Goal: Task Accomplishment & Management: Complete application form

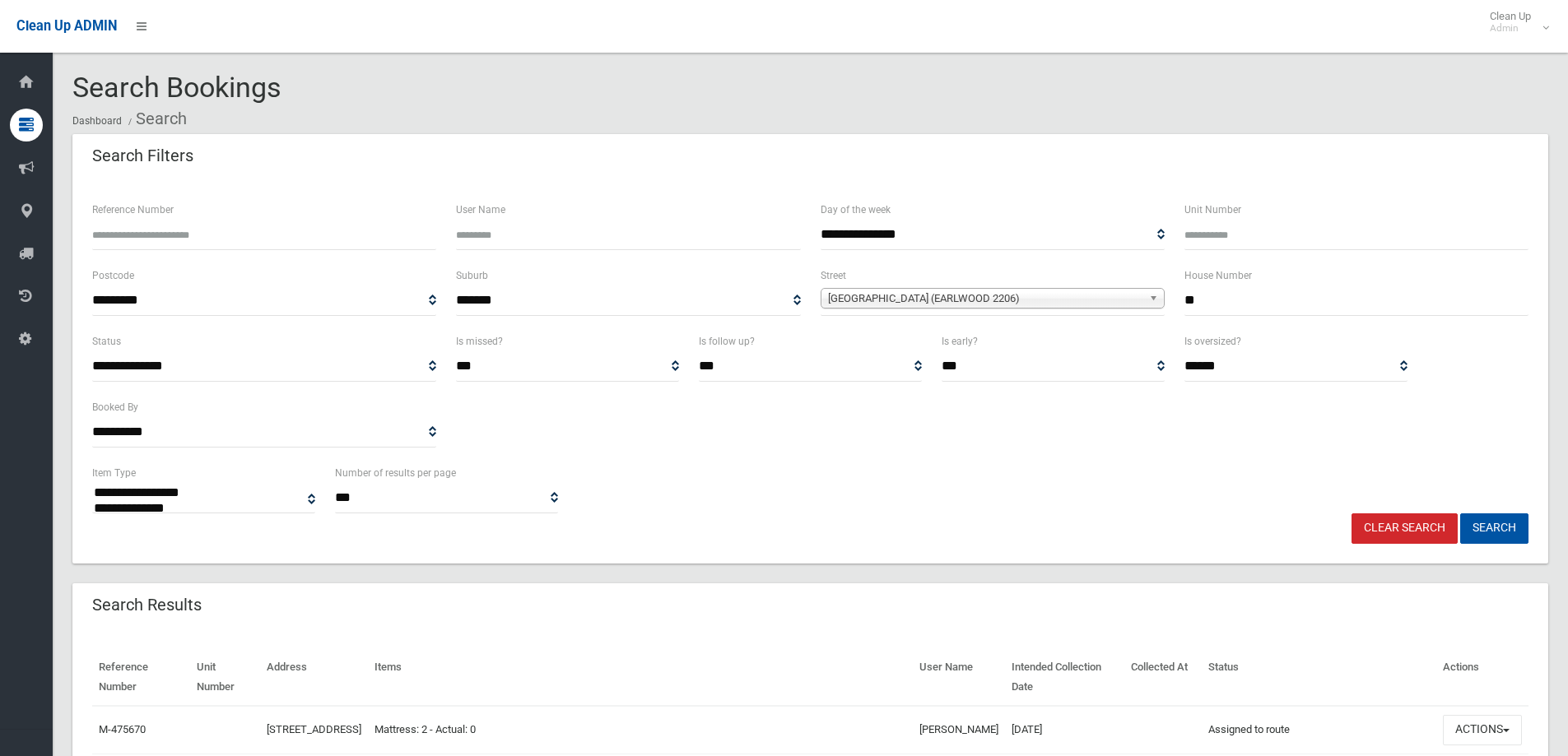
select select
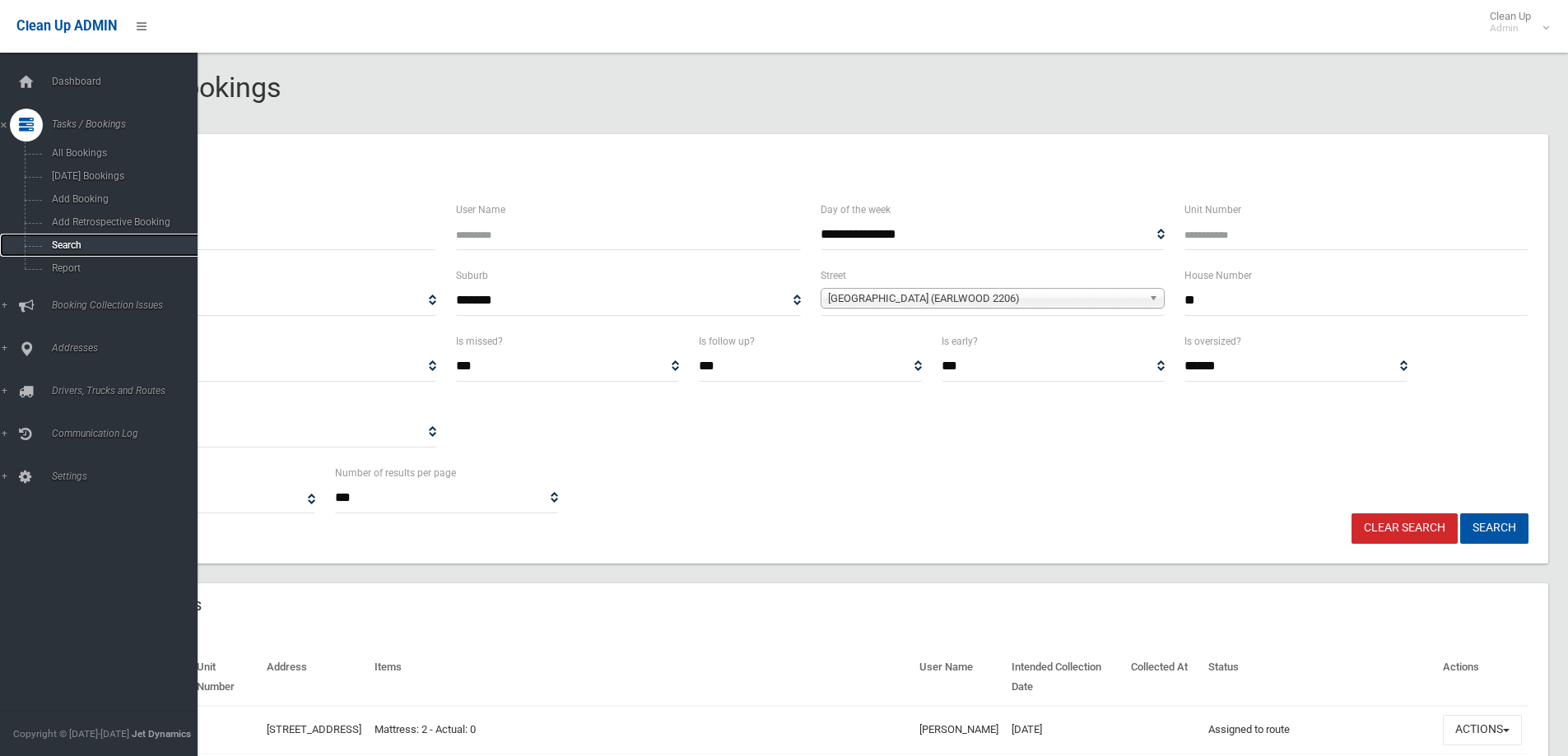
click at [64, 241] on span "Search" at bounding box center [121, 244] width 149 height 11
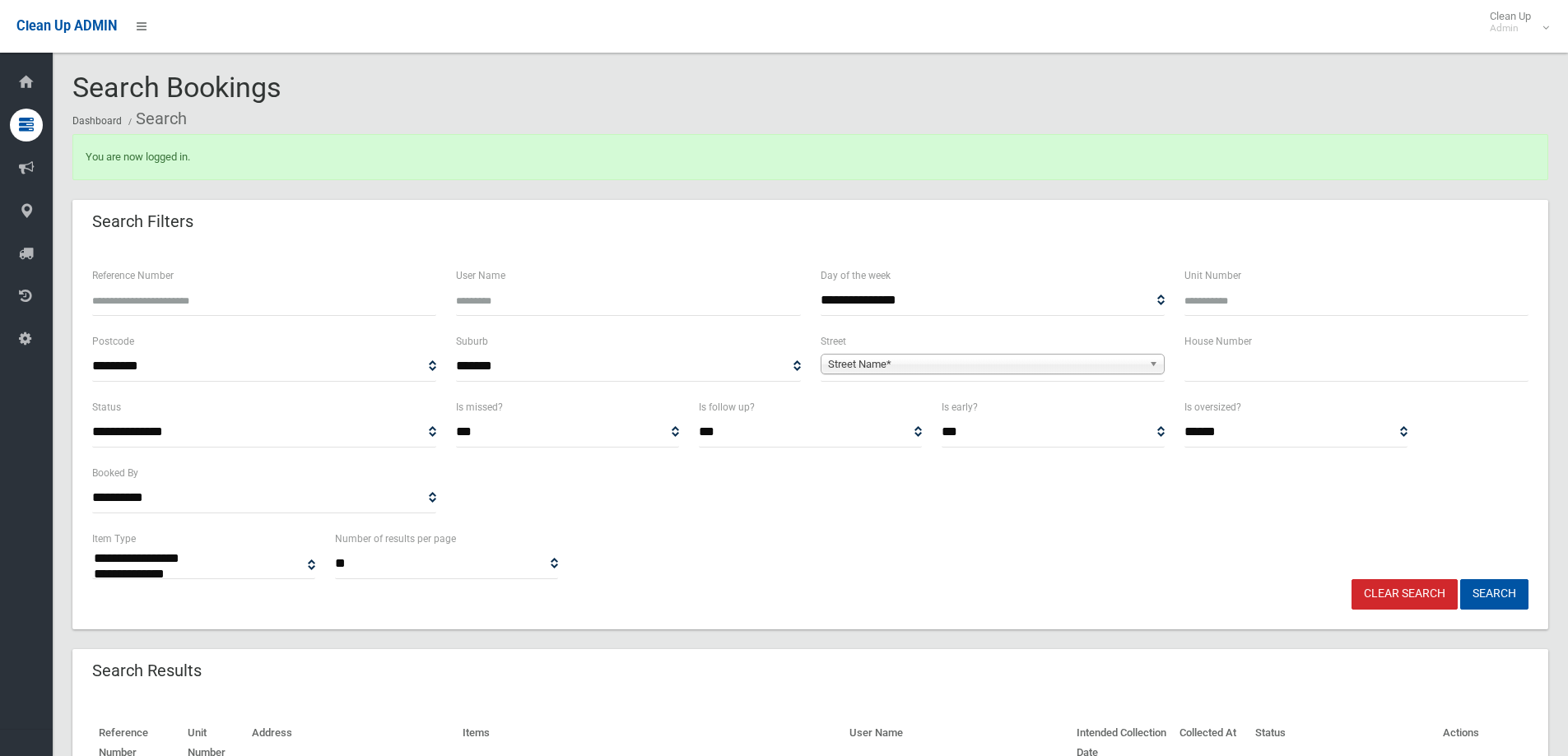
select select
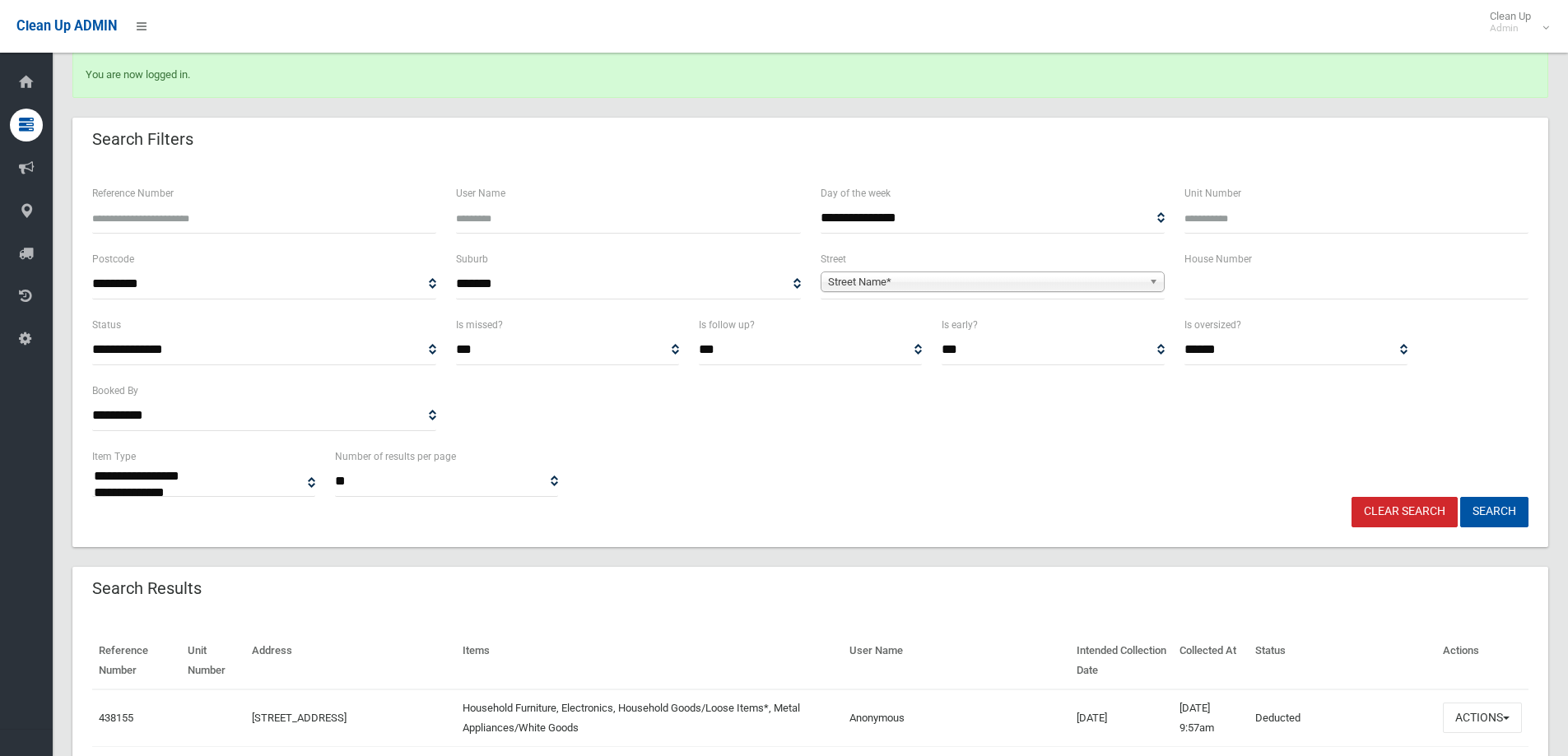
click at [1242, 290] on input "text" at bounding box center [1356, 284] width 344 height 31
type input "**"
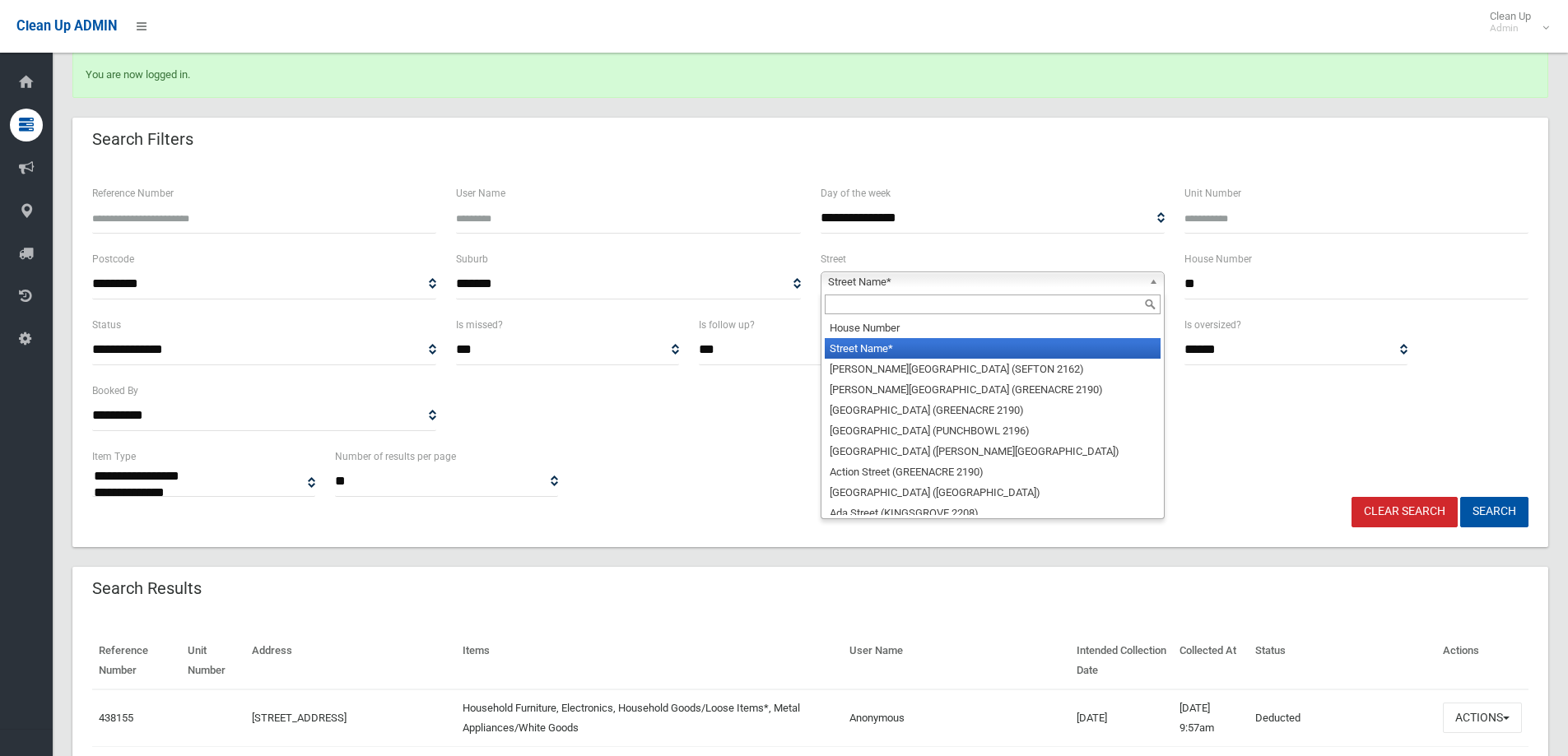
drag, startPoint x: 872, startPoint y: 281, endPoint x: 881, endPoint y: 280, distance: 9.1
click at [878, 281] on span "Street Name*" at bounding box center [985, 282] width 314 height 20
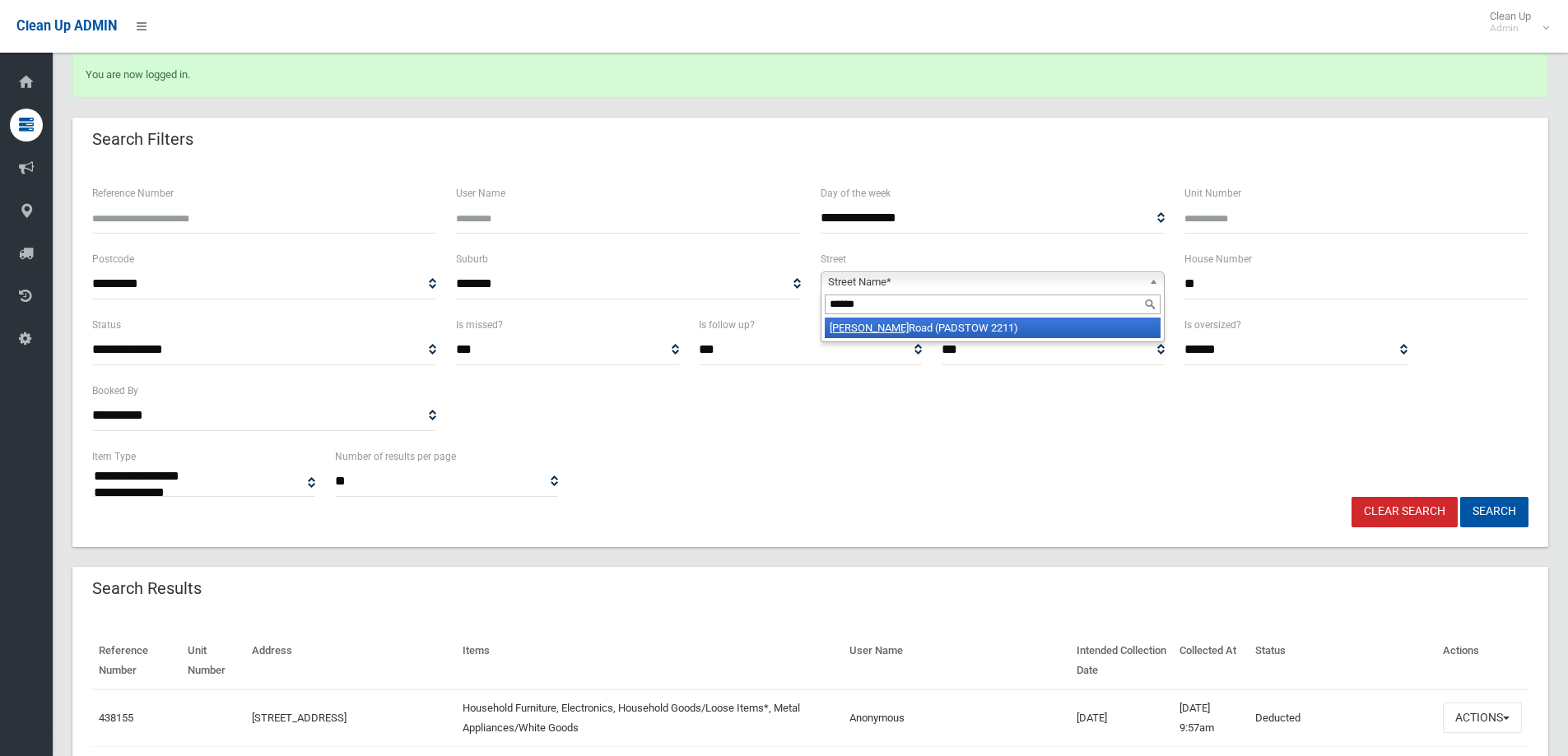
type input "******"
click at [894, 327] on li "Davies Road (PADSTOW 2211)" at bounding box center [992, 328] width 336 height 21
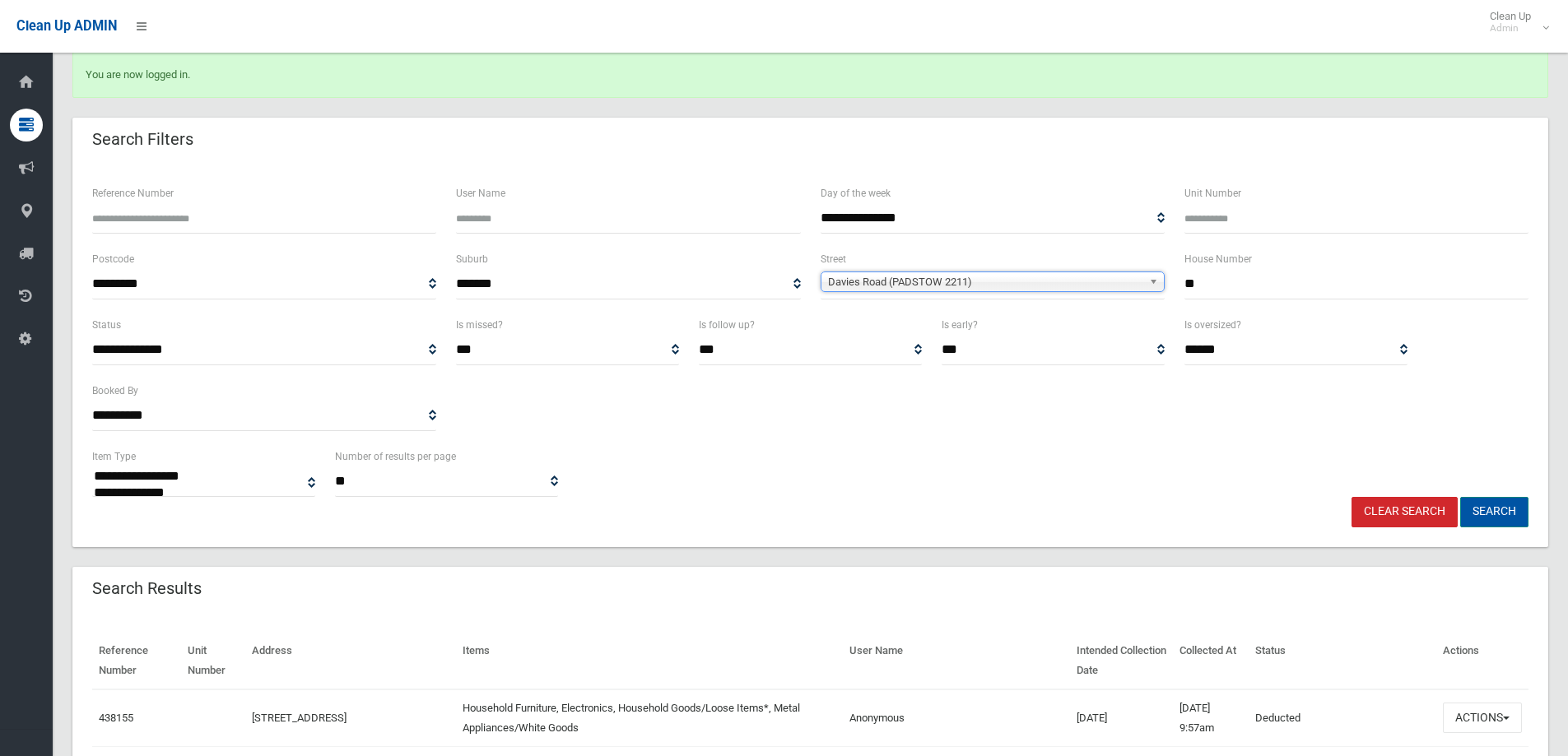
click at [1501, 507] on button "Search" at bounding box center [1495, 513] width 68 height 31
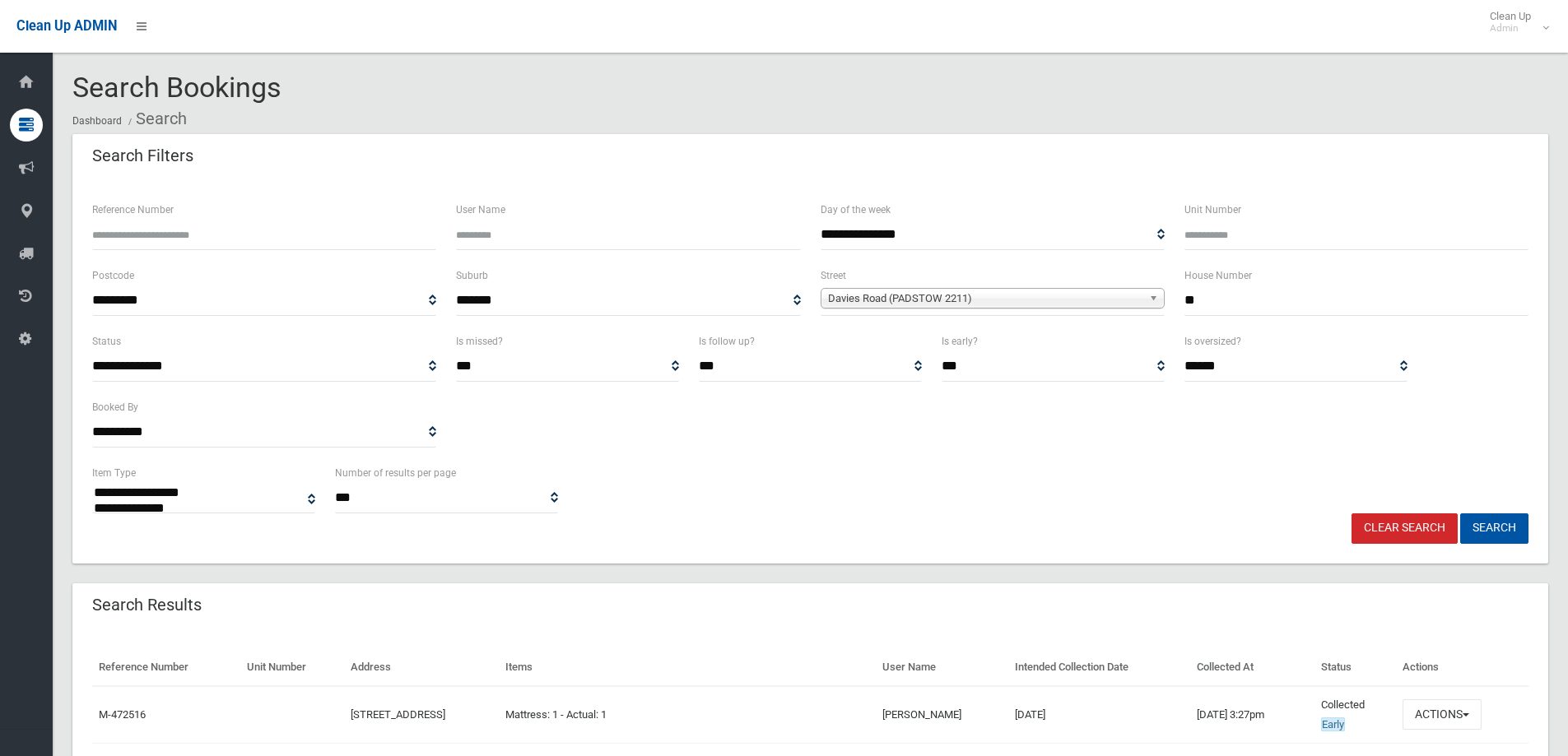
select select
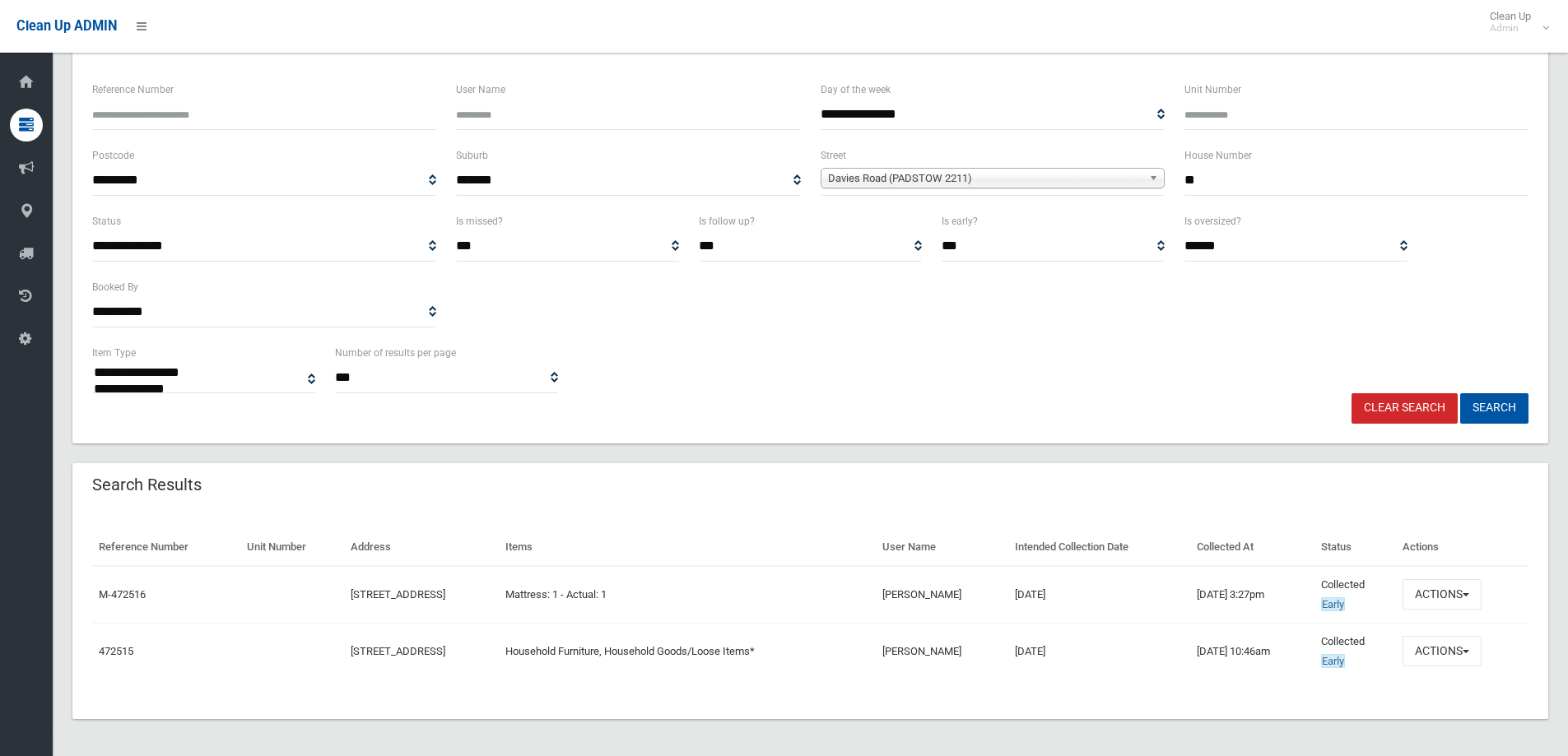
scroll to position [123, 0]
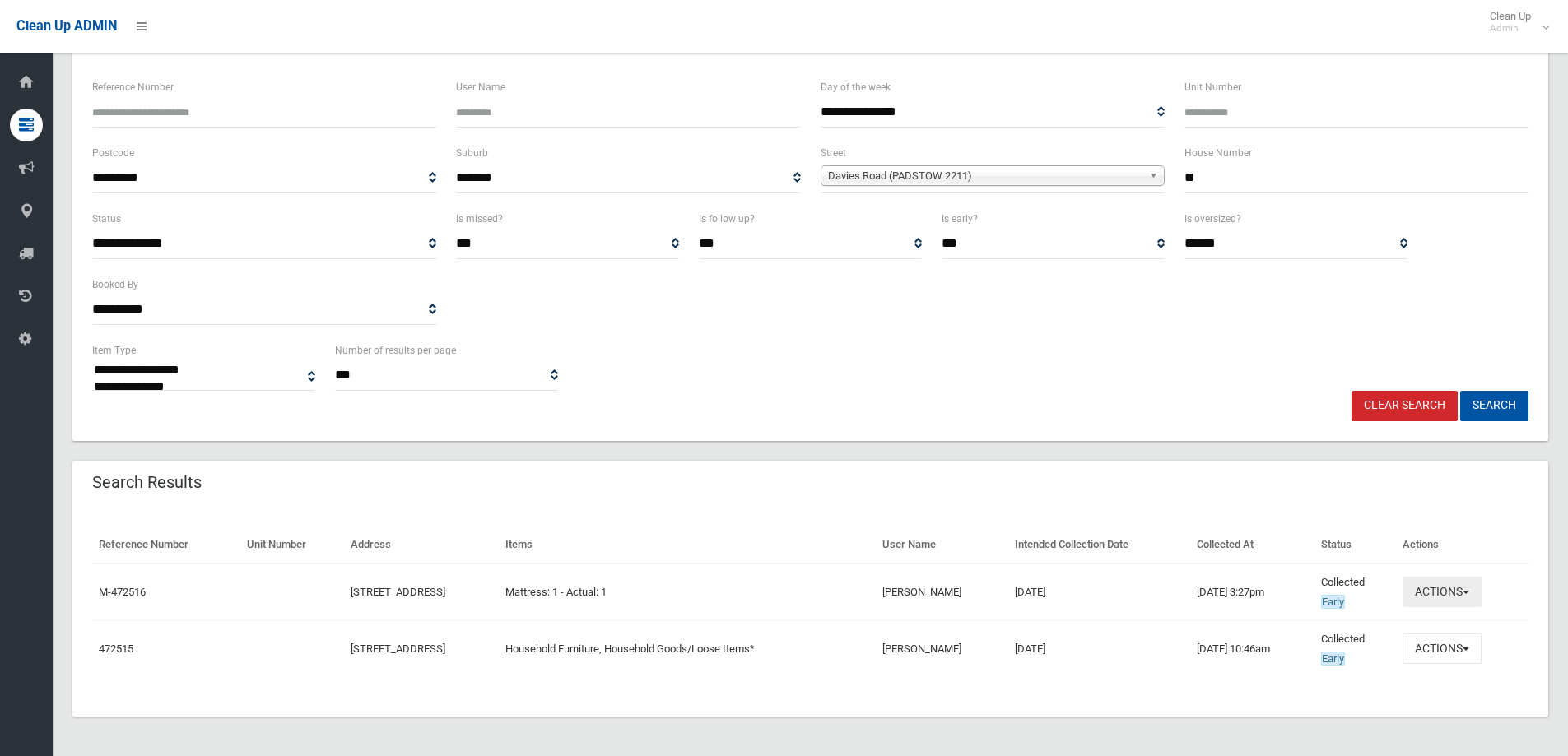
click at [1442, 594] on button "Actions" at bounding box center [1442, 592] width 79 height 31
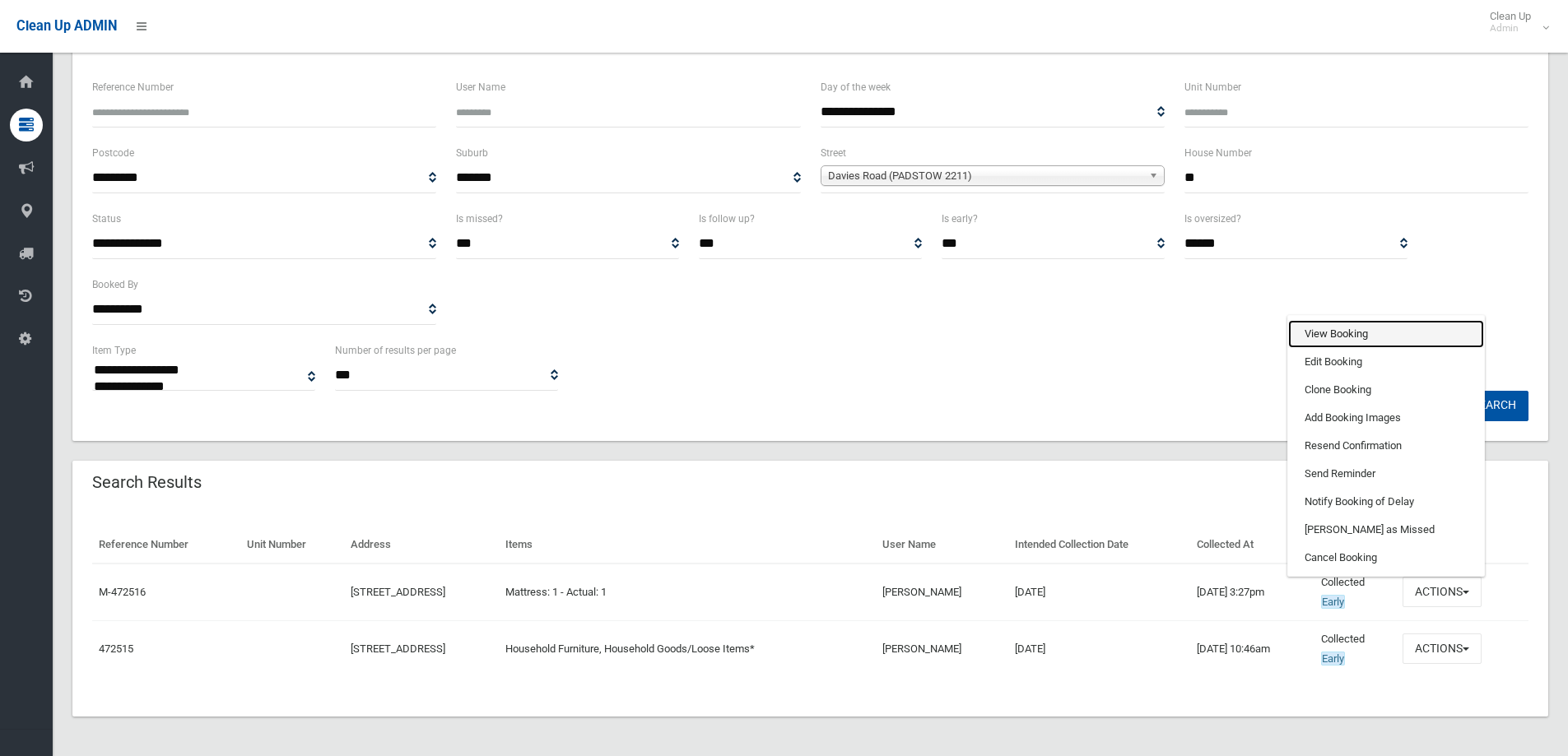
click at [1344, 332] on link "View Booking" at bounding box center [1386, 334] width 196 height 28
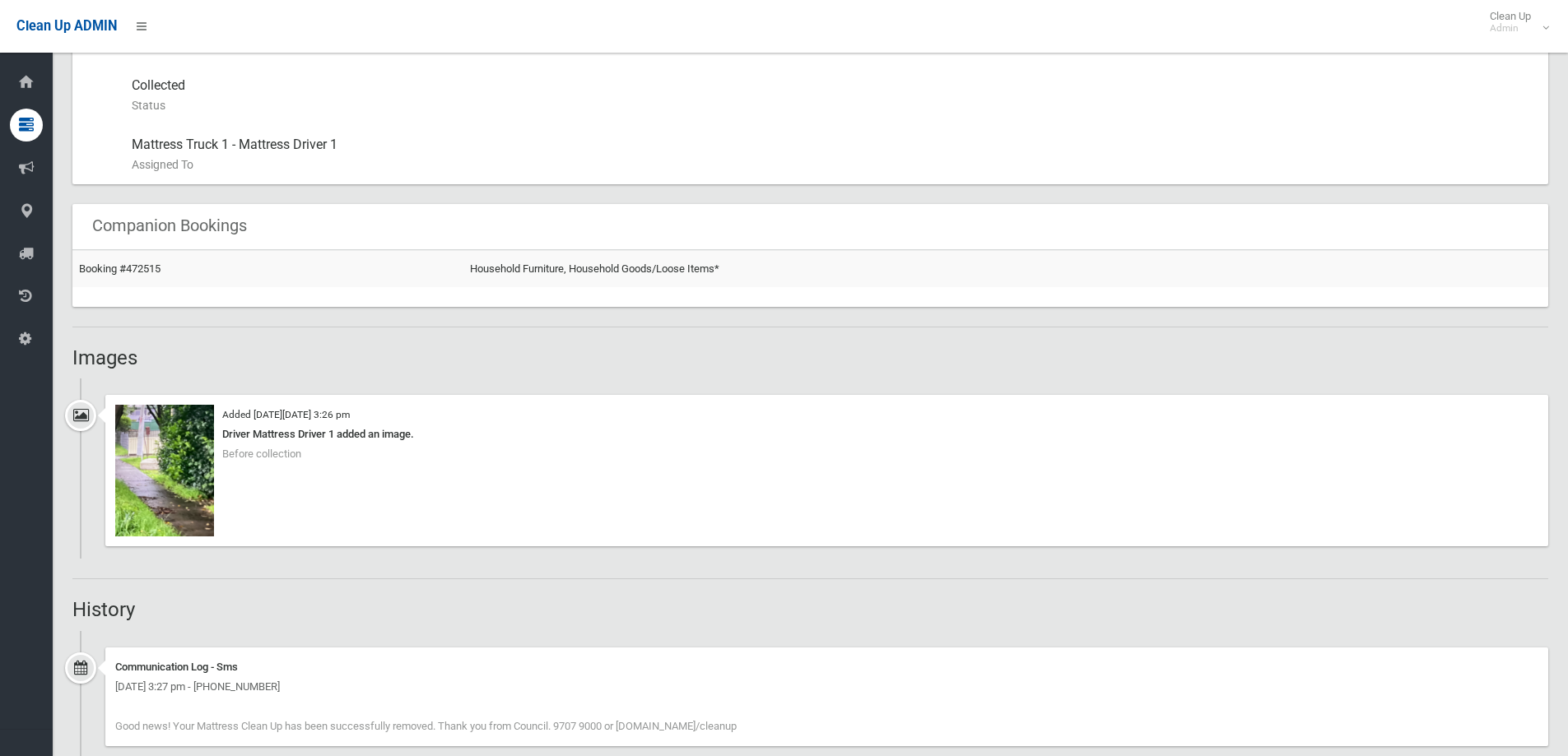
scroll to position [1070, 0]
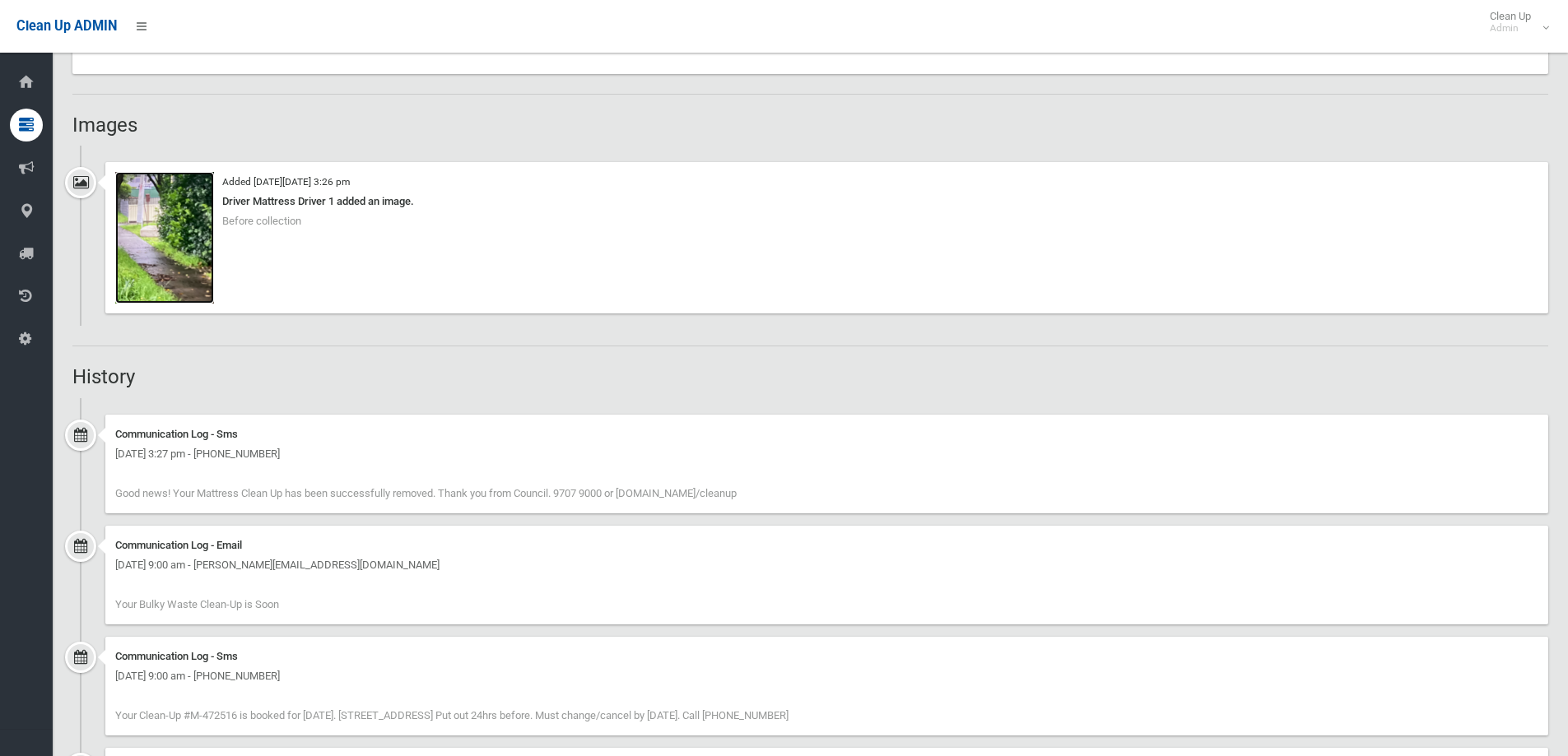
click at [158, 231] on img at bounding box center [165, 237] width 99 height 132
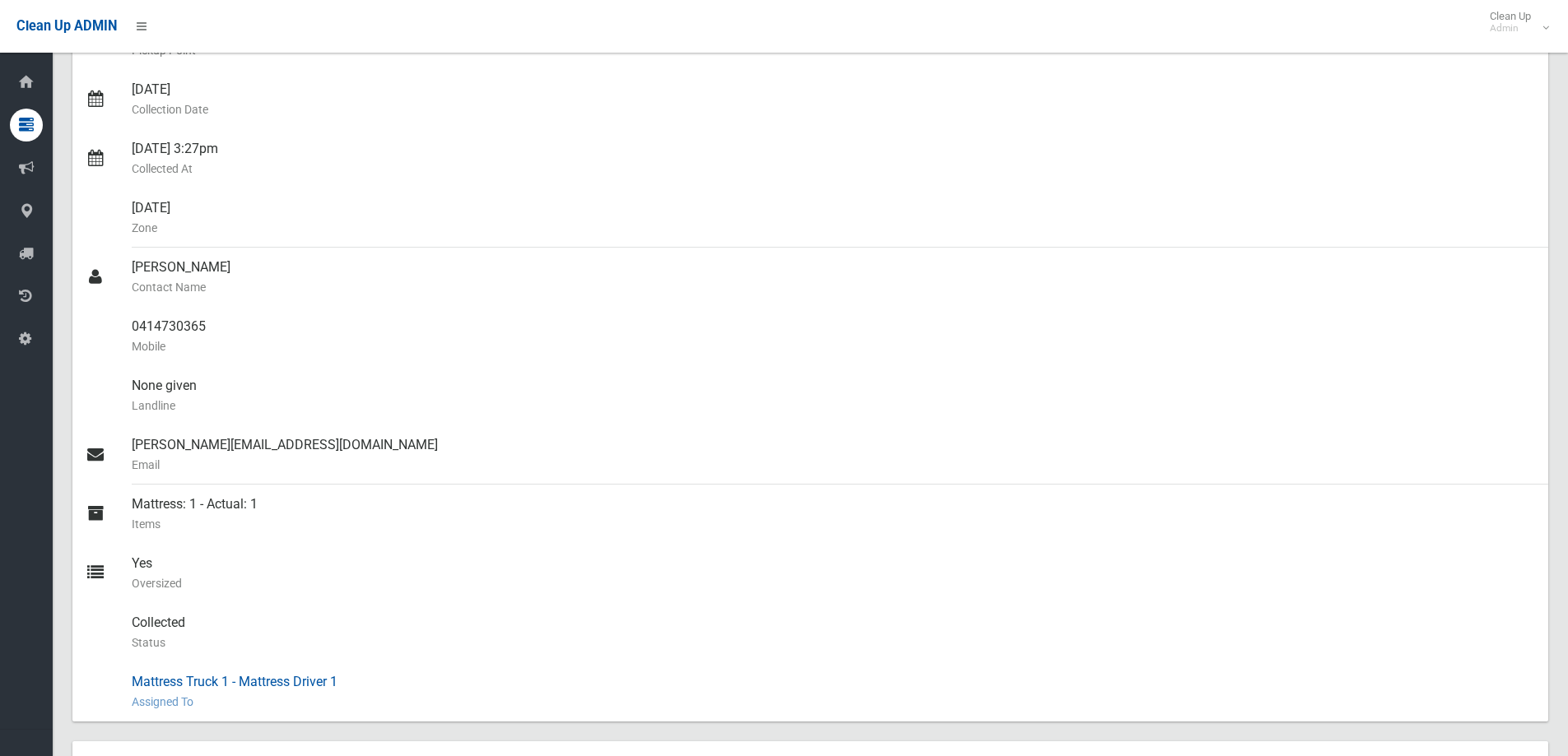
scroll to position [79, 0]
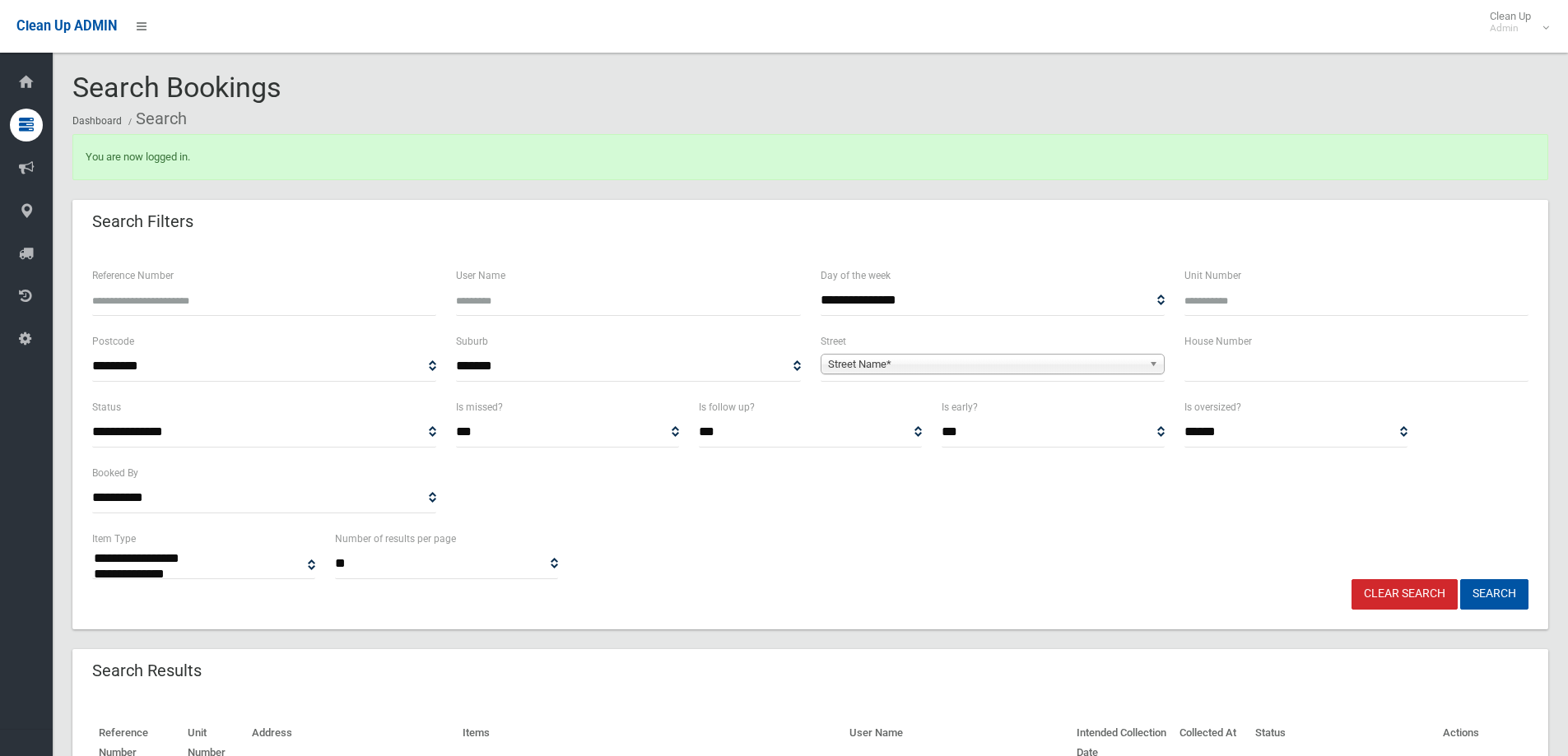
select select
click at [1223, 372] on input "text" at bounding box center [1356, 366] width 344 height 31
type input "**"
click at [866, 360] on span "Street Name*" at bounding box center [985, 364] width 314 height 20
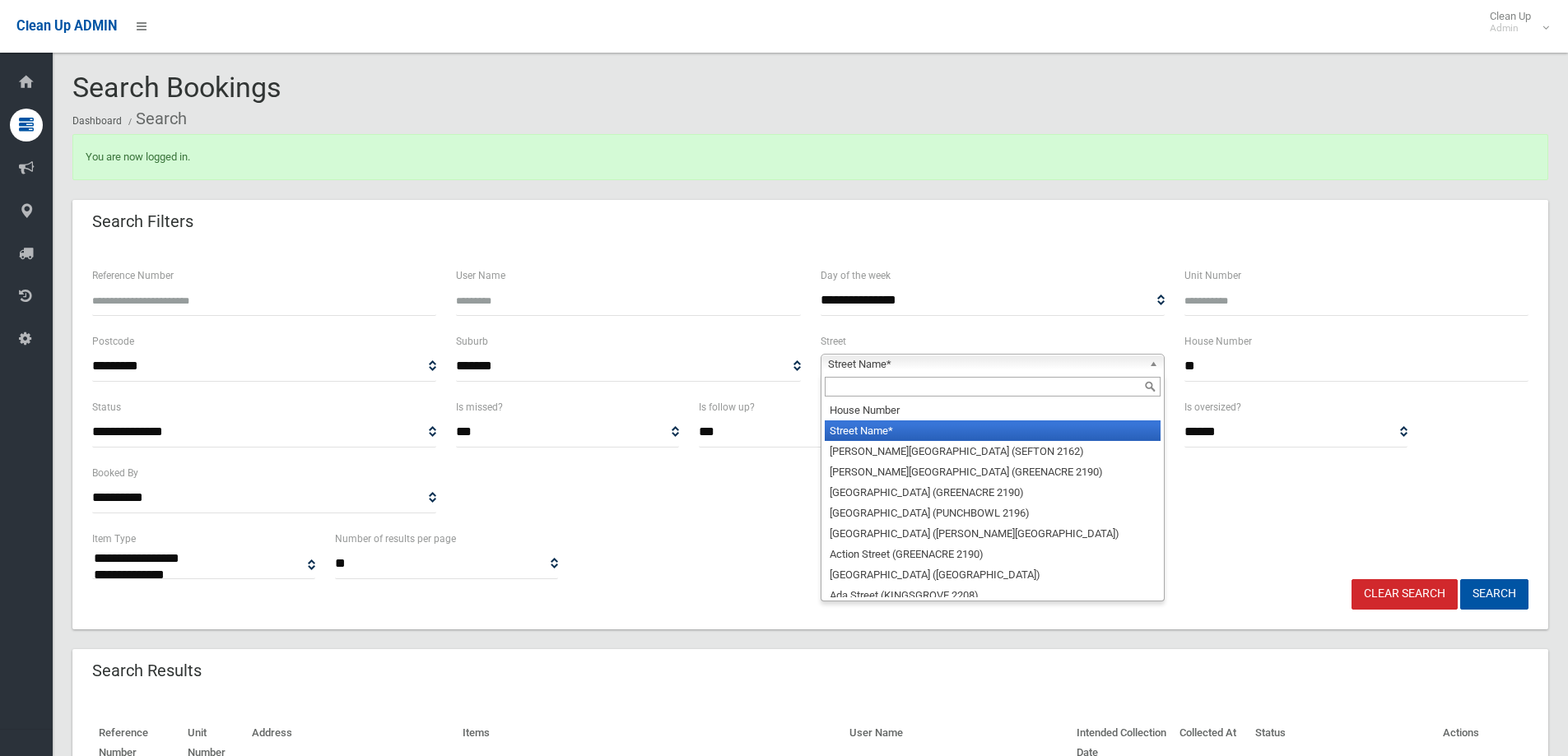
type input "*"
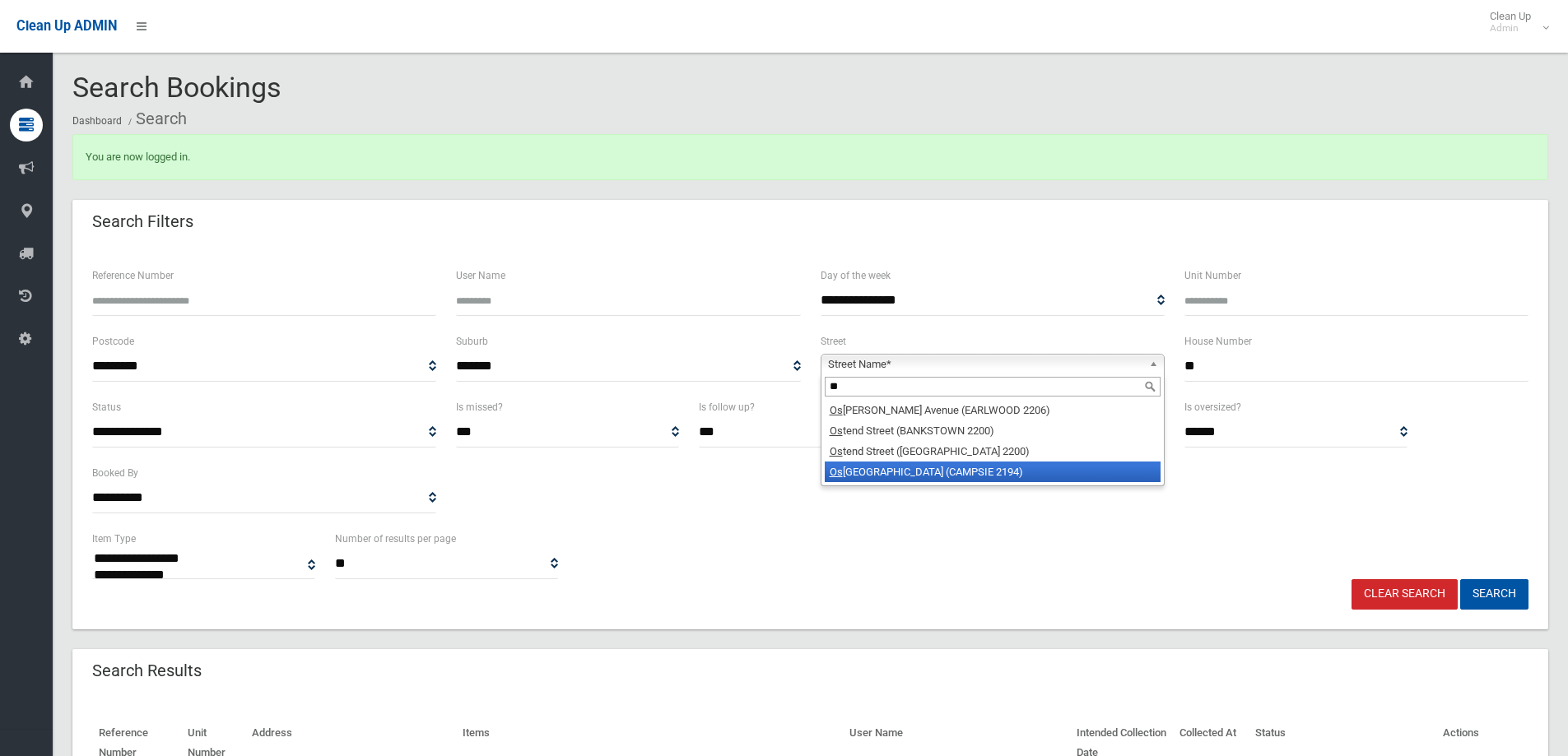
type input "**"
click at [871, 473] on li "Os wald Street (CAMPSIE 2194)" at bounding box center [992, 472] width 336 height 21
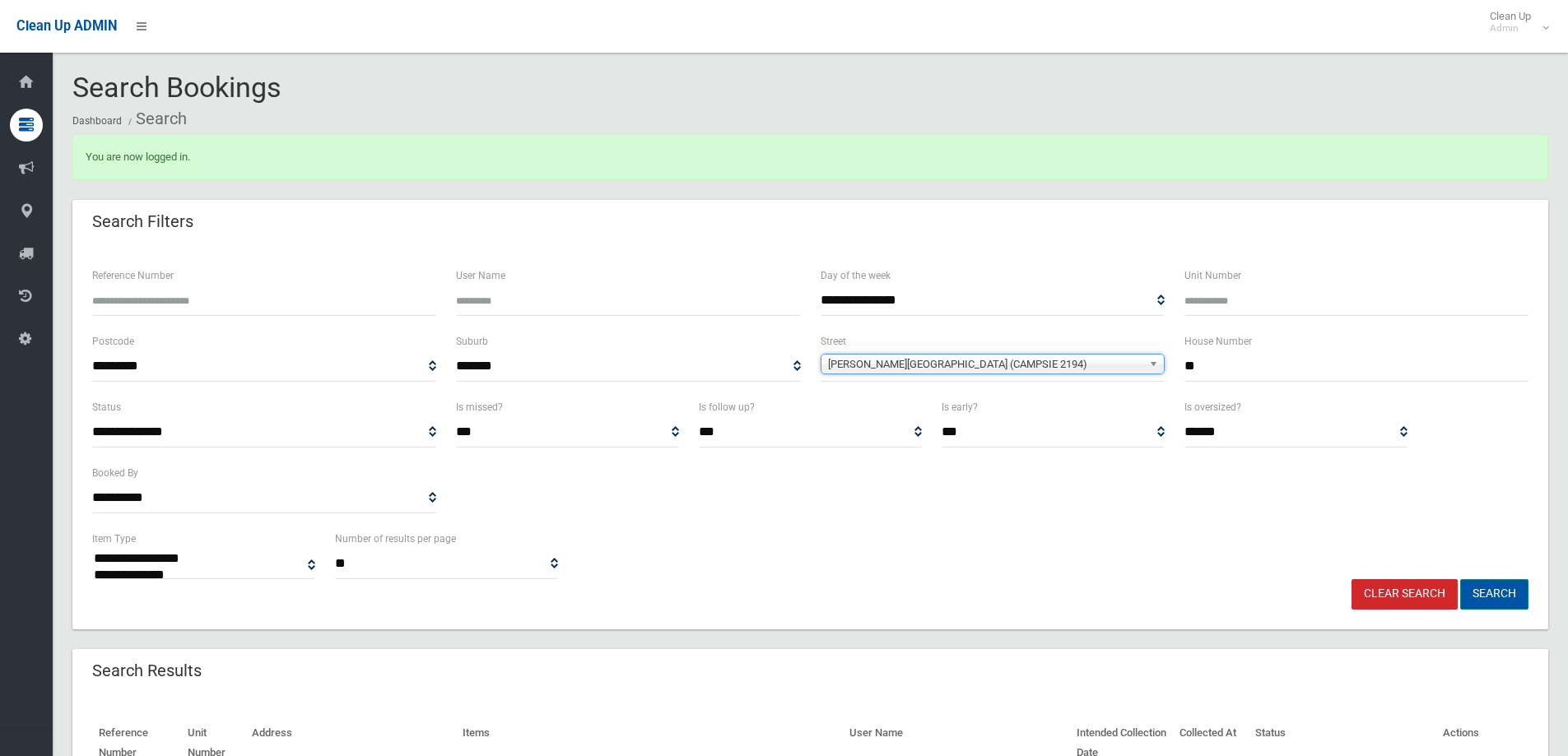
drag, startPoint x: 1485, startPoint y: 595, endPoint x: 1488, endPoint y: 587, distance: 8.5
click at [1486, 590] on button "Search" at bounding box center [1495, 595] width 68 height 31
click at [1477, 594] on button "Search" at bounding box center [1495, 595] width 68 height 31
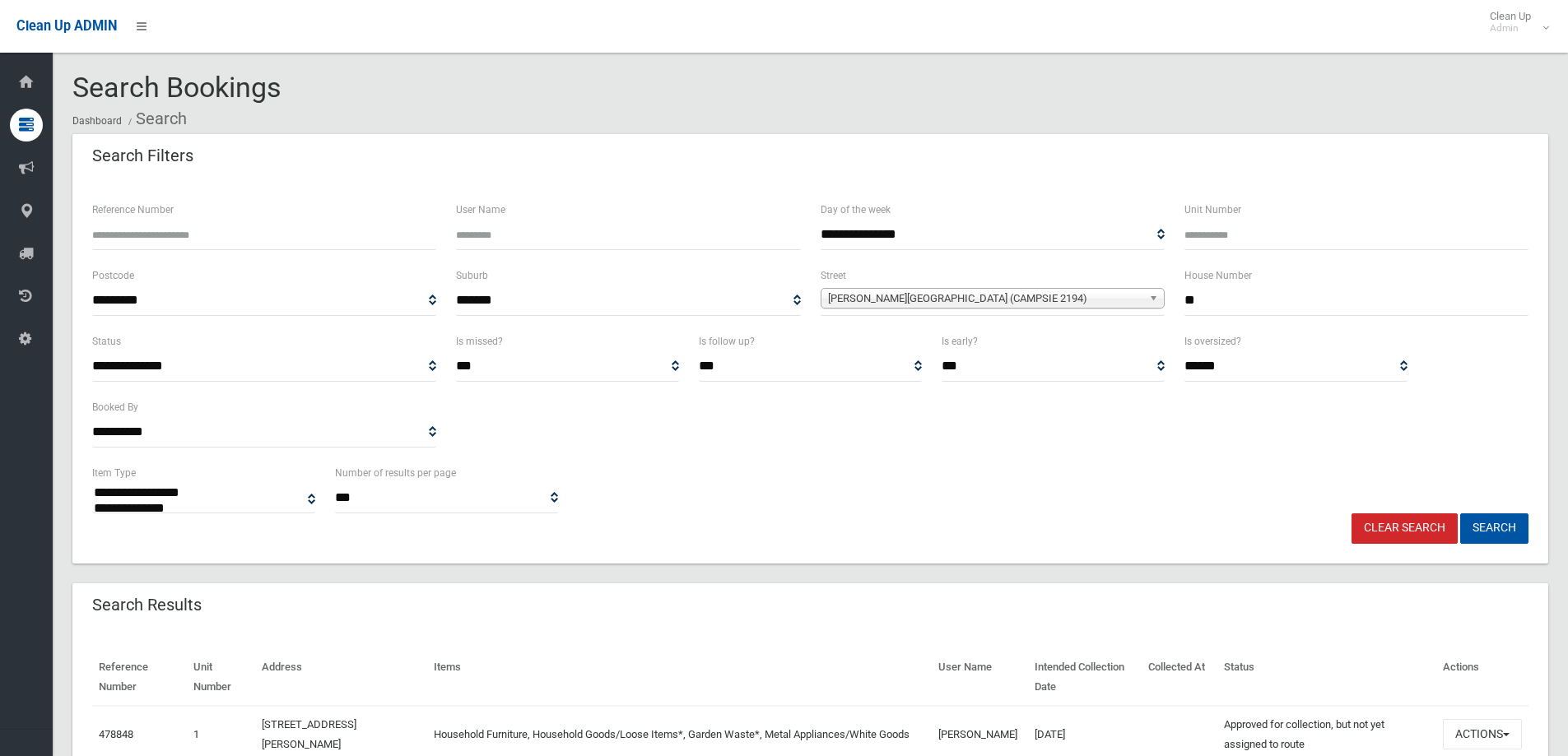
select select
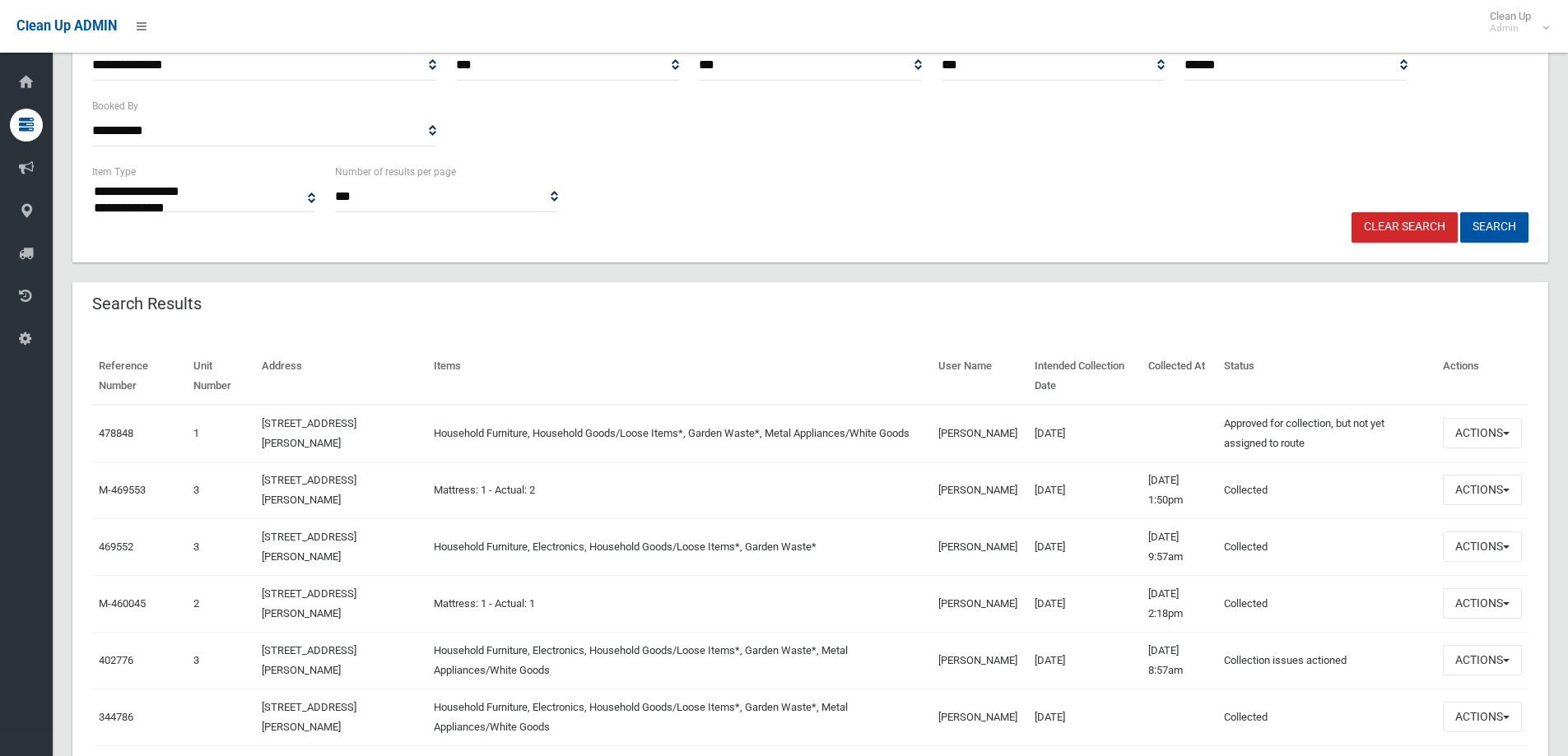
scroll to position [329, 0]
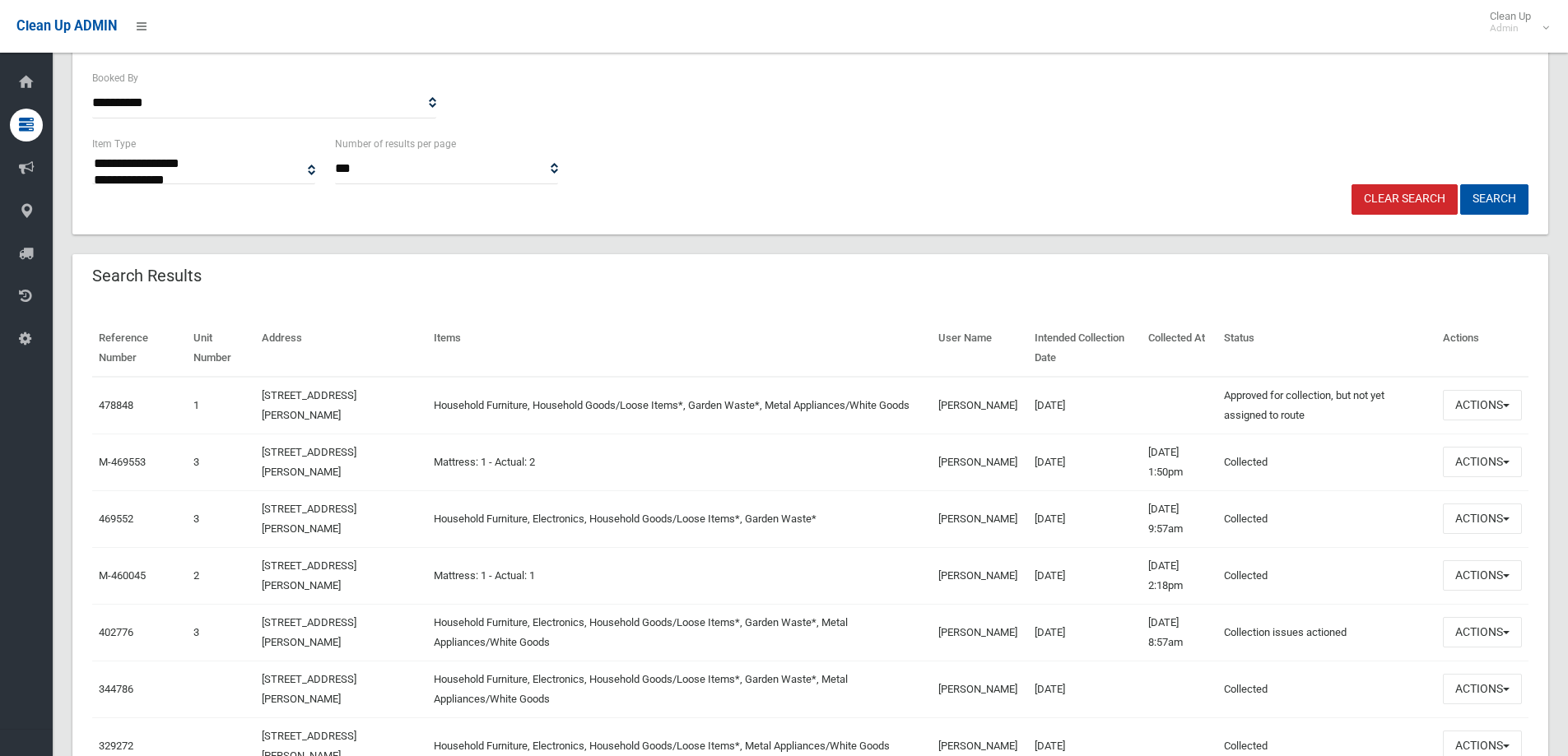
click at [1054, 581] on td "30/05/2025" at bounding box center [1084, 576] width 114 height 56
click at [1148, 587] on td "30/05/2025 2:18pm" at bounding box center [1179, 576] width 76 height 56
click at [1491, 575] on button "Actions" at bounding box center [1483, 576] width 79 height 31
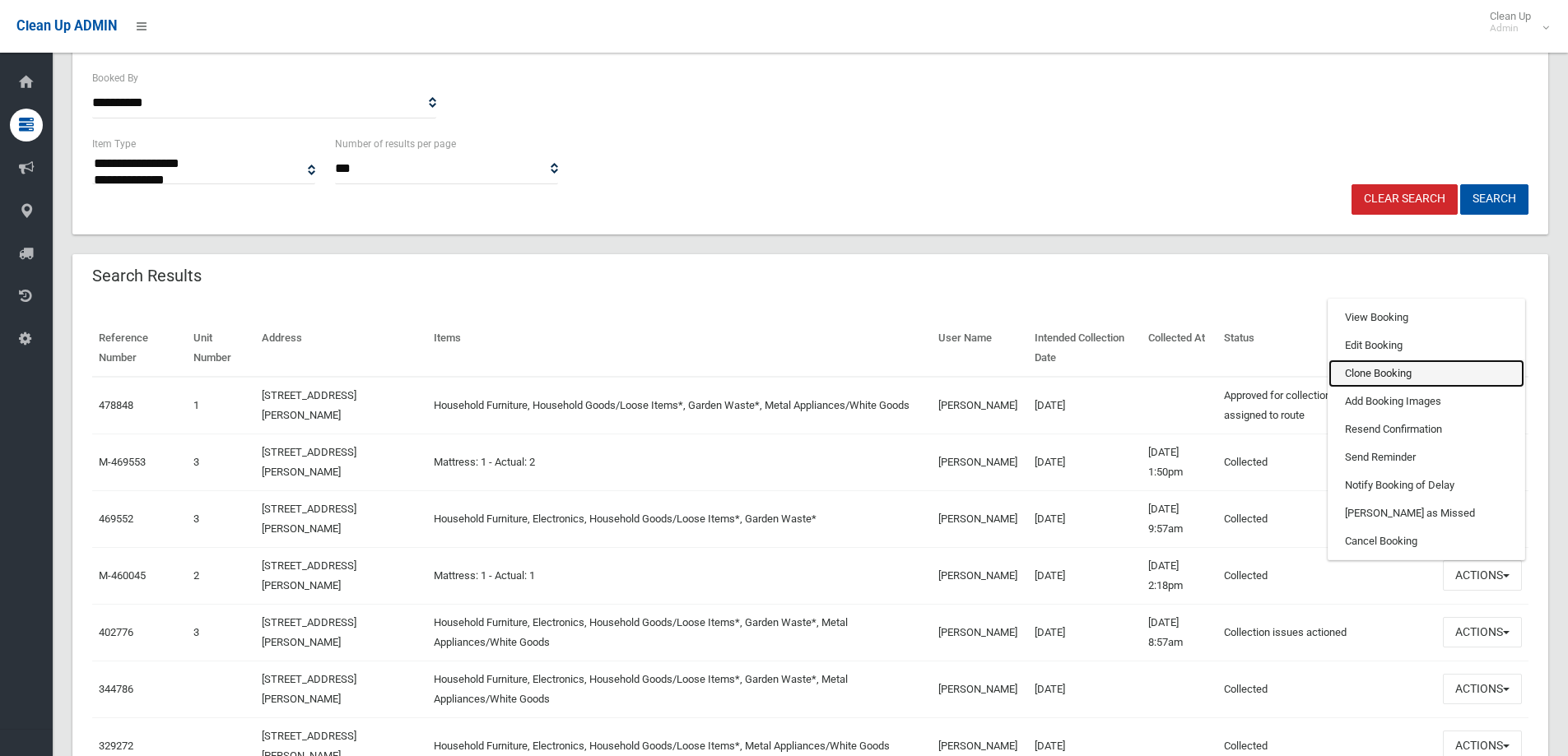
click at [1358, 372] on link "Clone Booking" at bounding box center [1426, 373] width 196 height 28
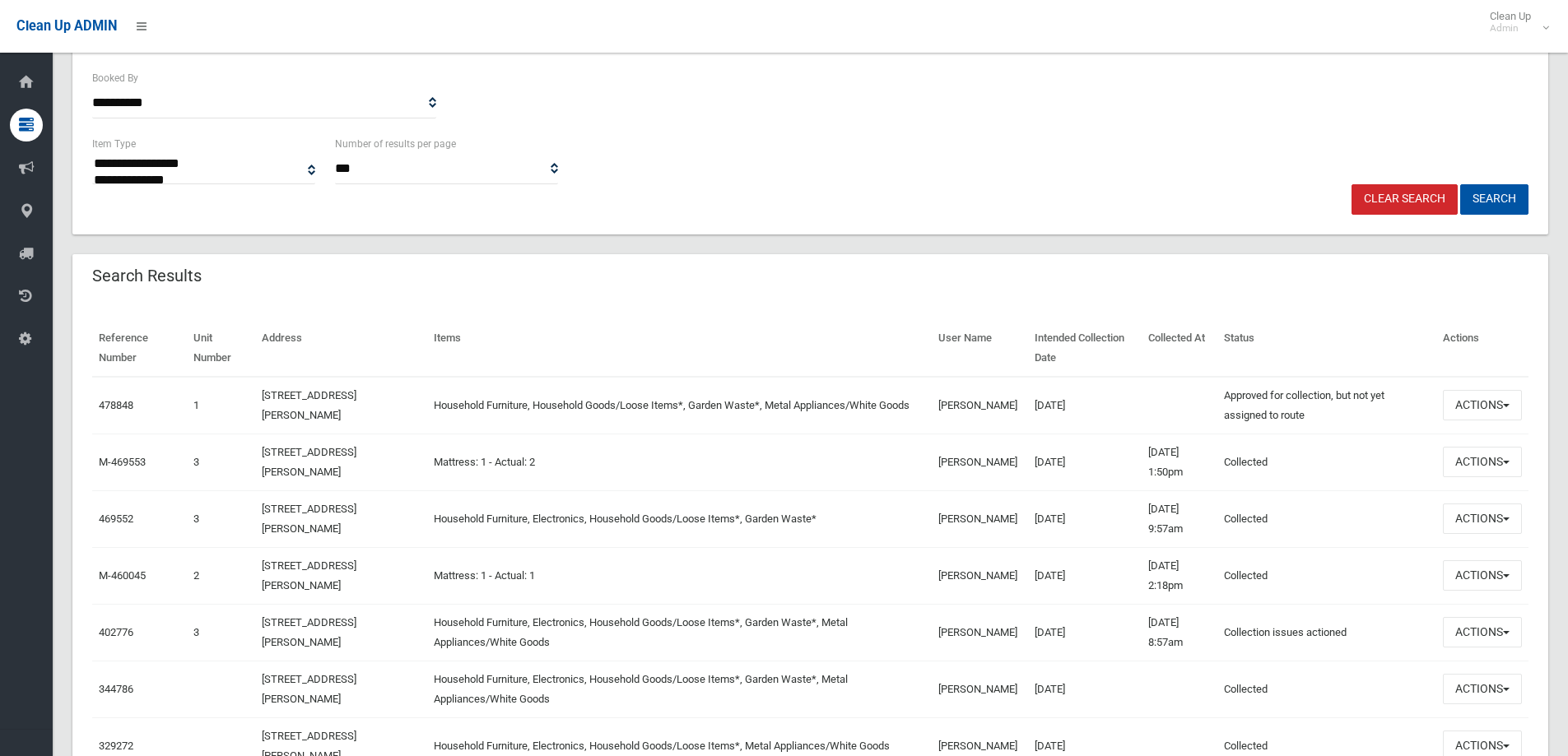
scroll to position [412, 0]
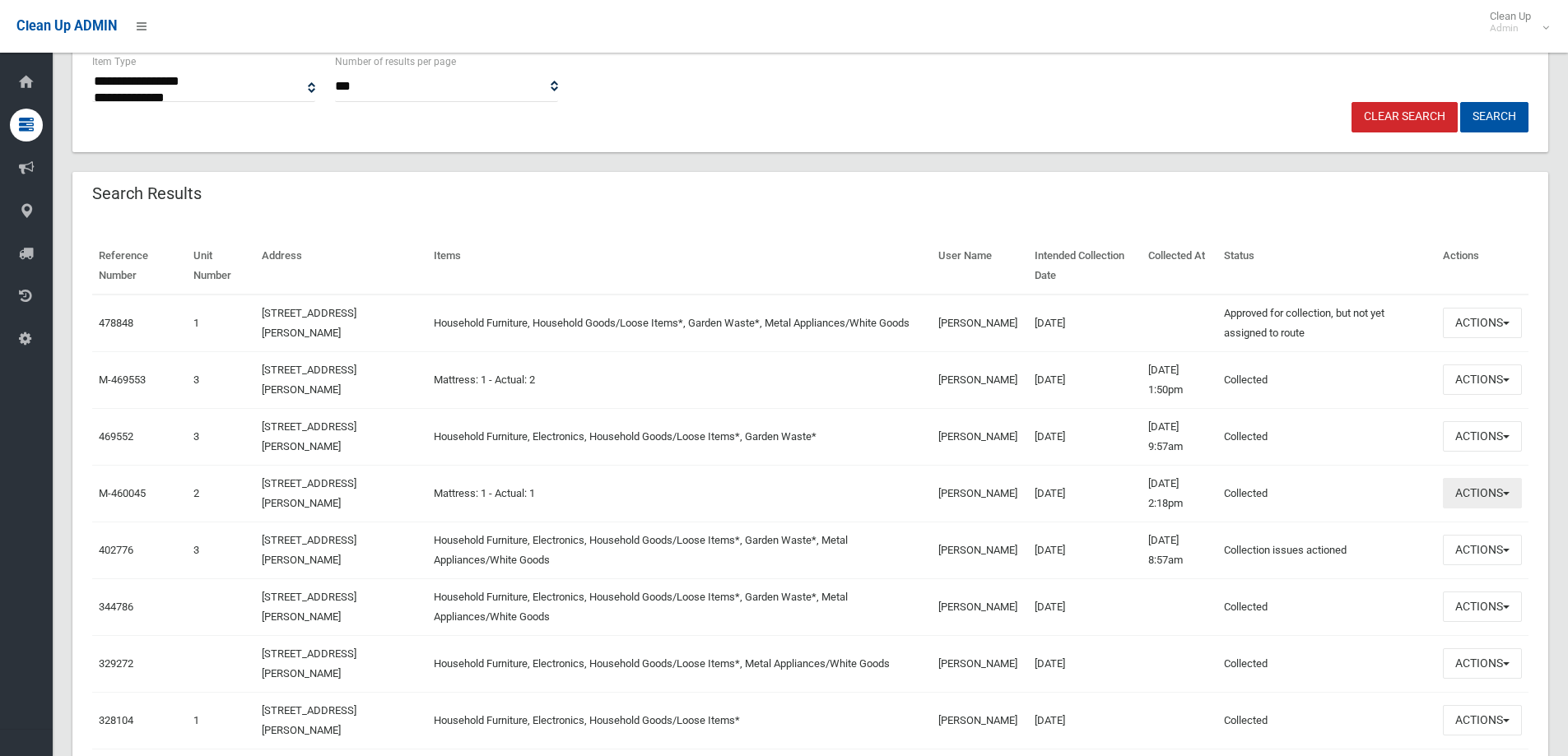
click at [1483, 499] on button "Actions" at bounding box center [1483, 494] width 79 height 31
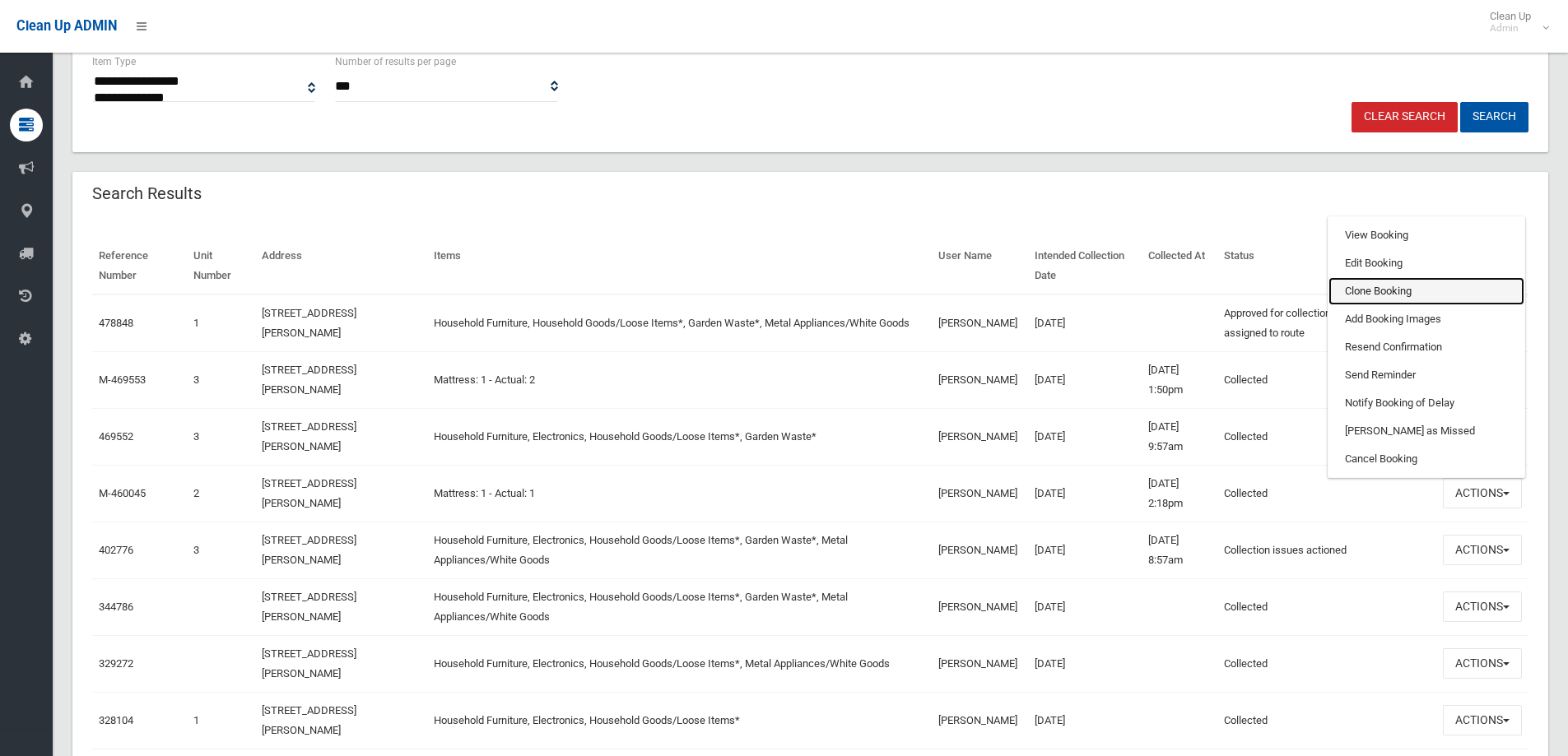
click at [1351, 288] on link "Clone Booking" at bounding box center [1426, 291] width 196 height 28
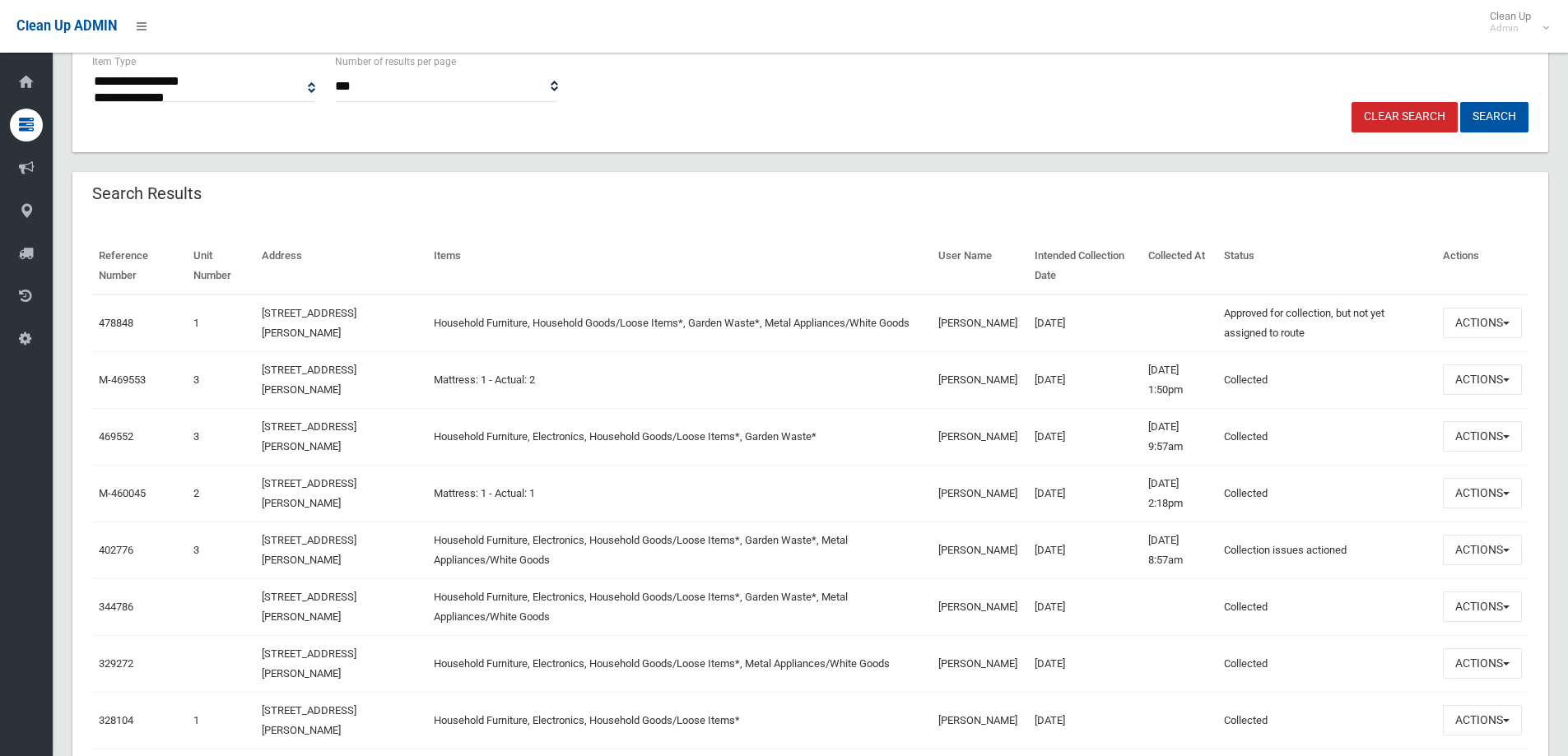
scroll to position [0, 0]
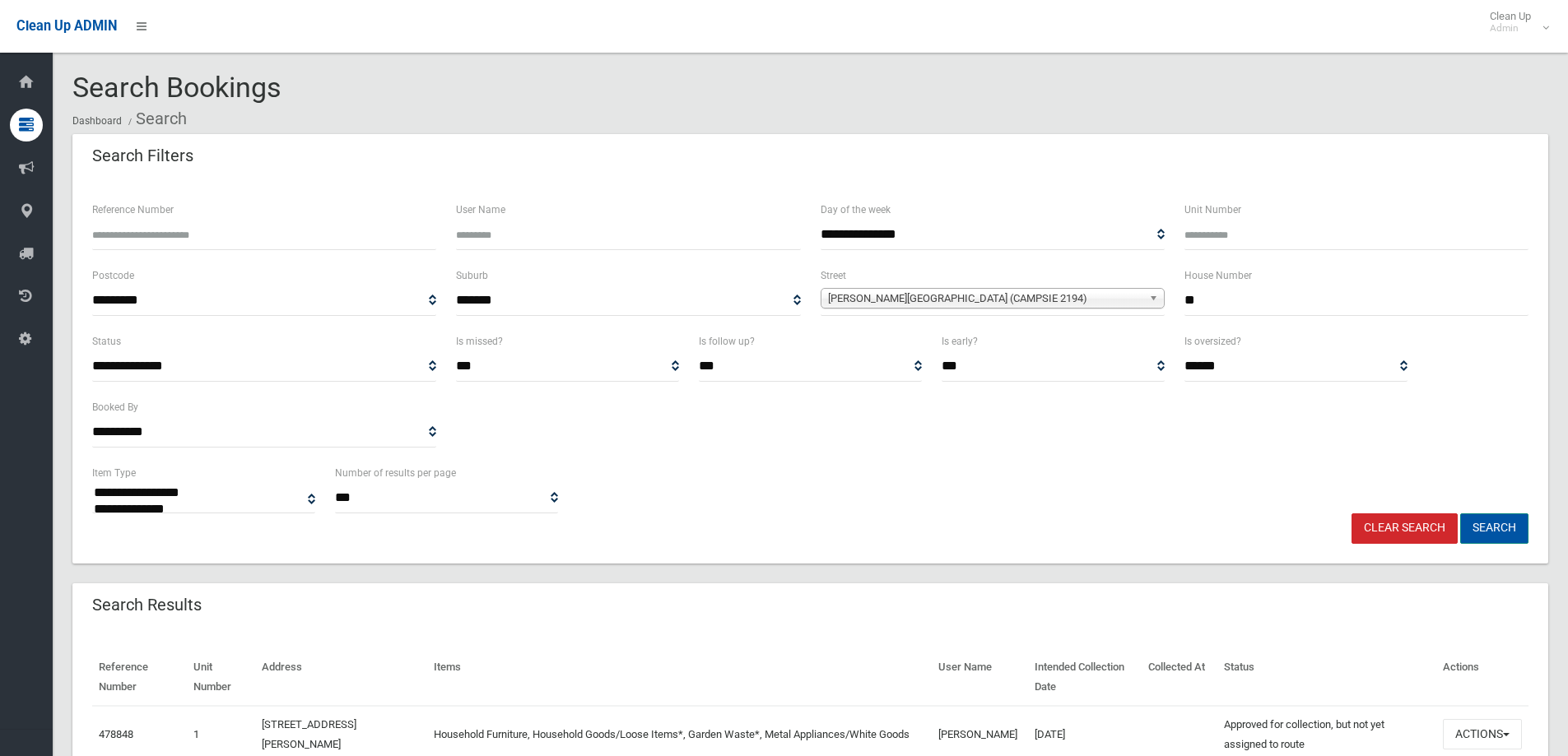
drag, startPoint x: 1491, startPoint y: 529, endPoint x: 1481, endPoint y: 524, distance: 11.2
click at [1488, 528] on button "Search" at bounding box center [1495, 529] width 68 height 31
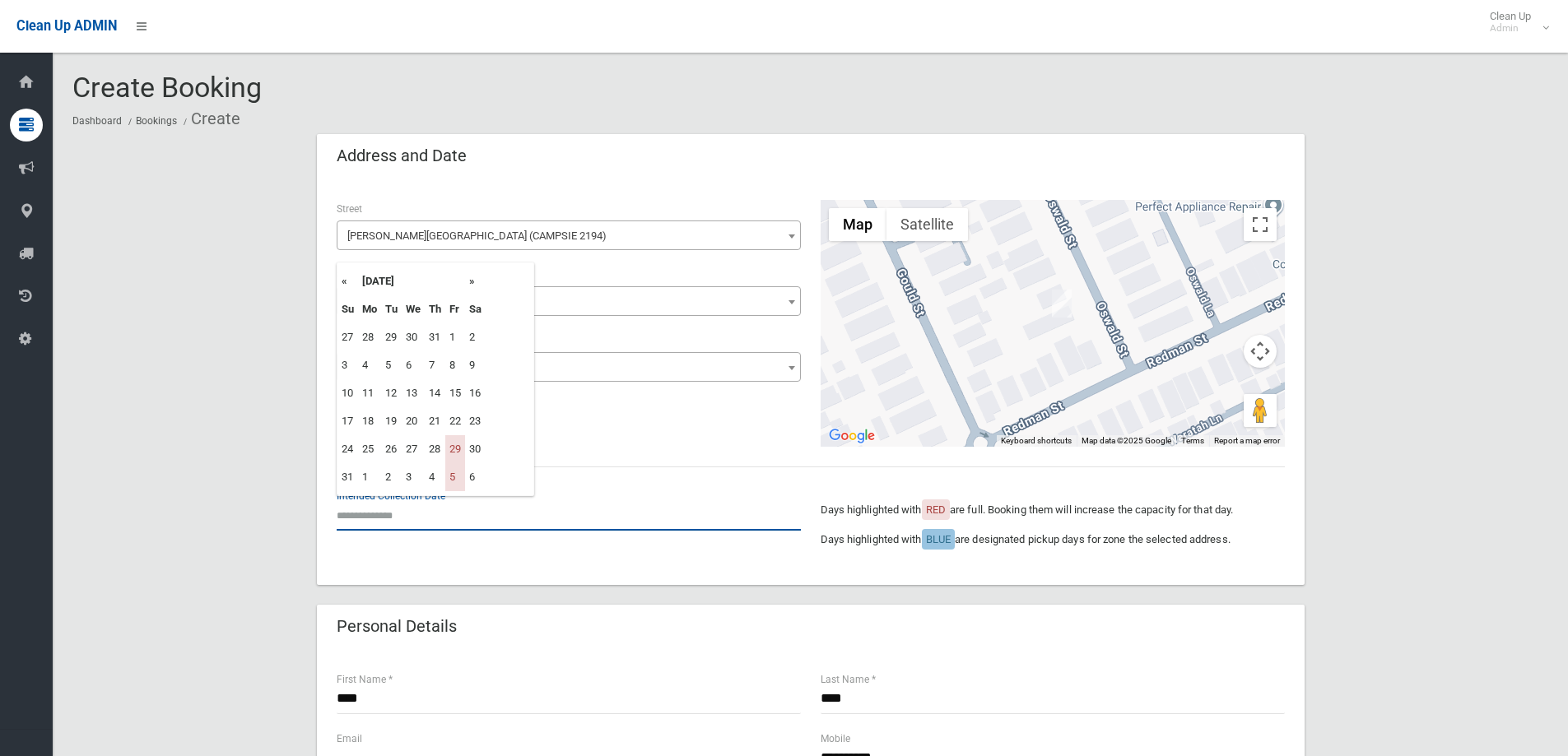
click at [384, 505] on input "text" at bounding box center [568, 516] width 464 height 31
click at [476, 280] on th "»" at bounding box center [475, 281] width 21 height 28
click at [372, 522] on input "text" at bounding box center [568, 516] width 464 height 31
click at [472, 281] on th "»" at bounding box center [475, 281] width 21 height 28
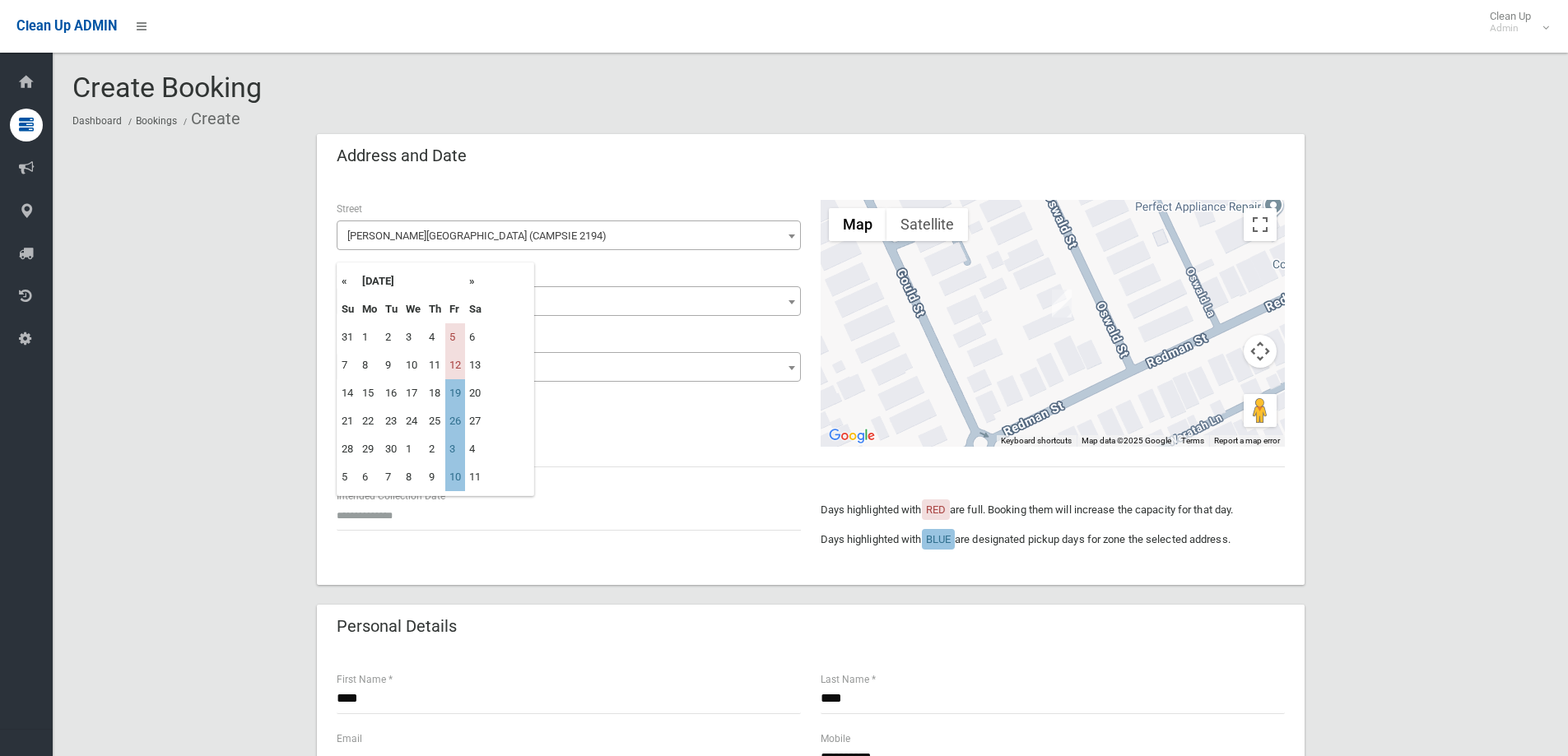
click at [460, 392] on td "19" at bounding box center [455, 393] width 20 height 28
type input "**********"
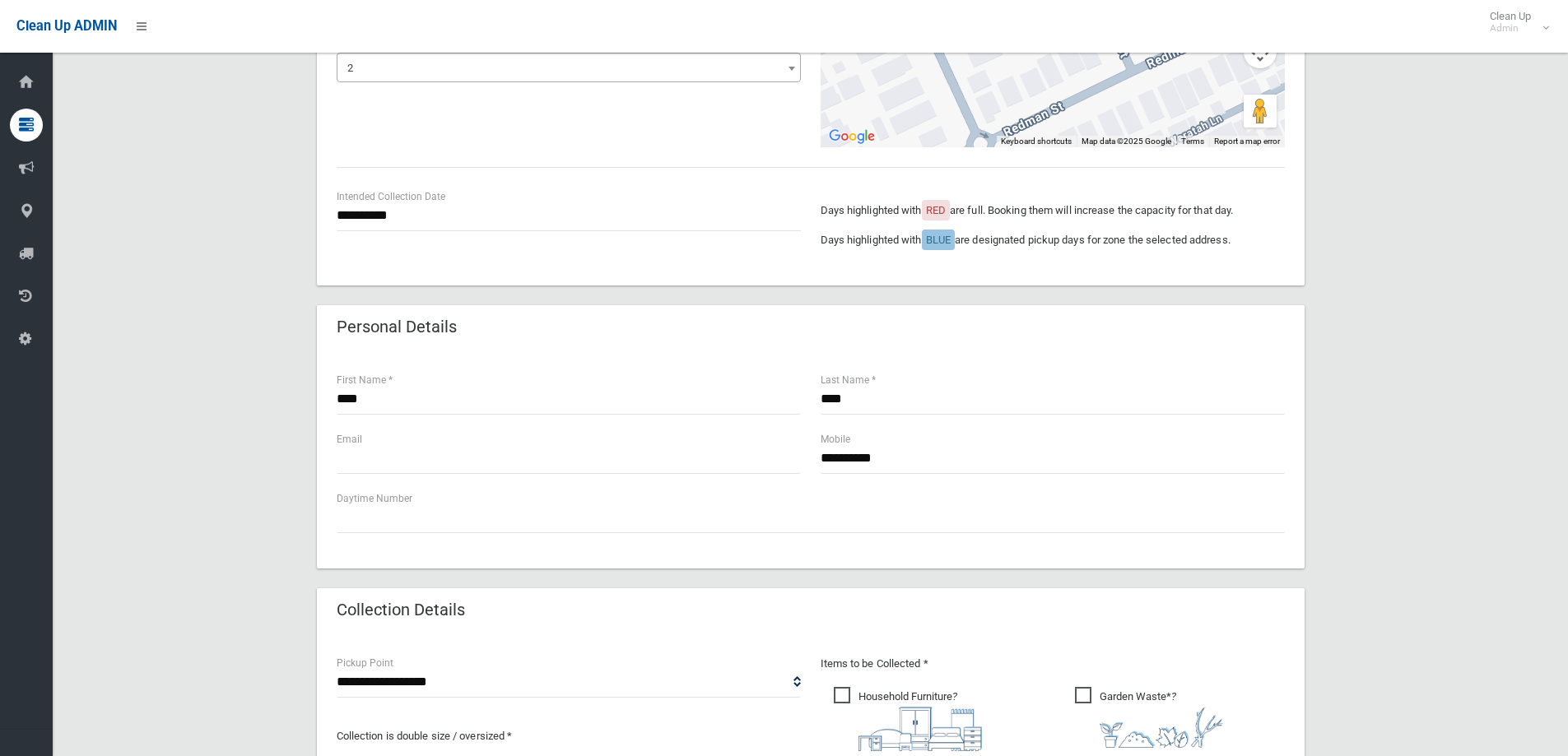
scroll to position [494, 0]
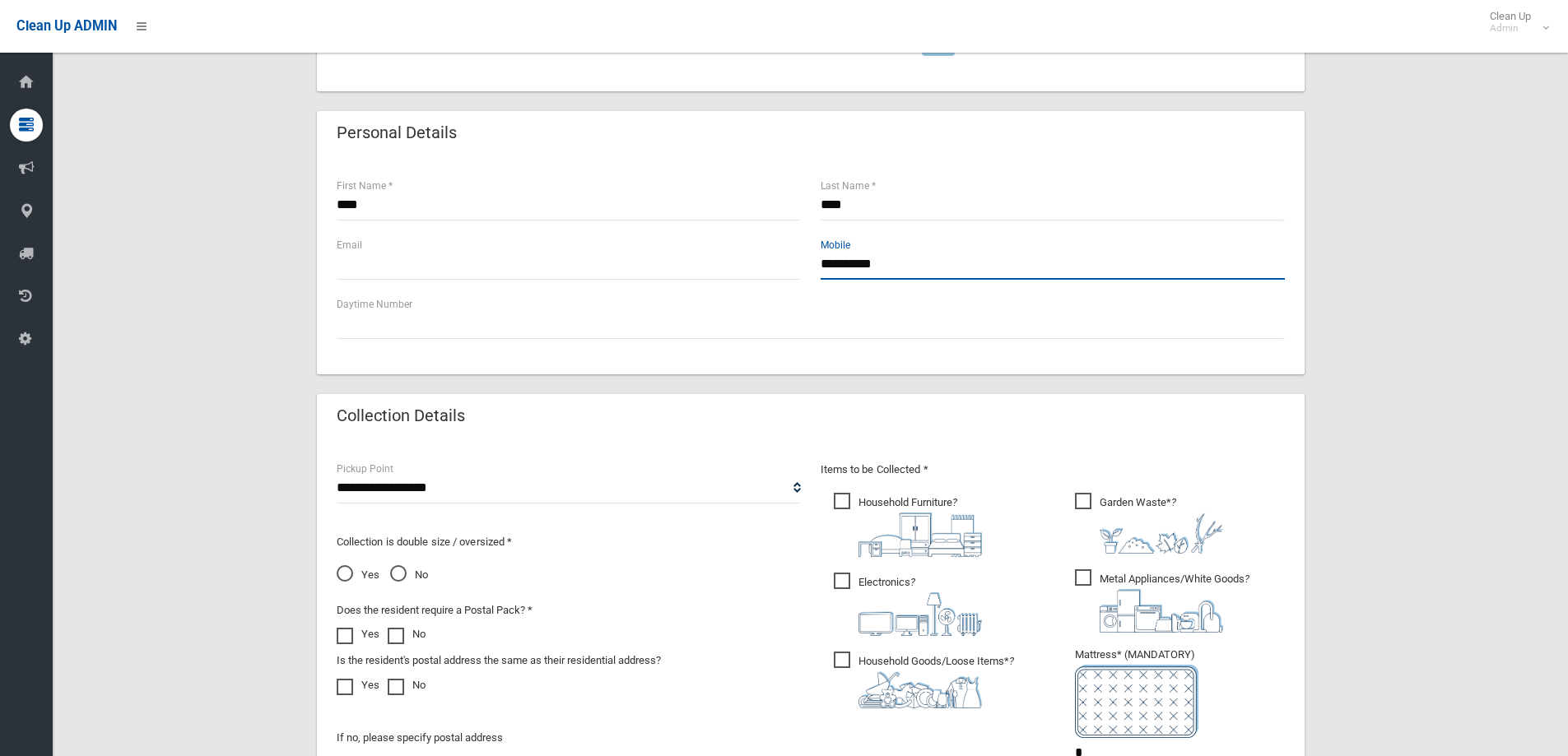
click at [914, 259] on input "**********" at bounding box center [1053, 265] width 464 height 31
type input "**********"
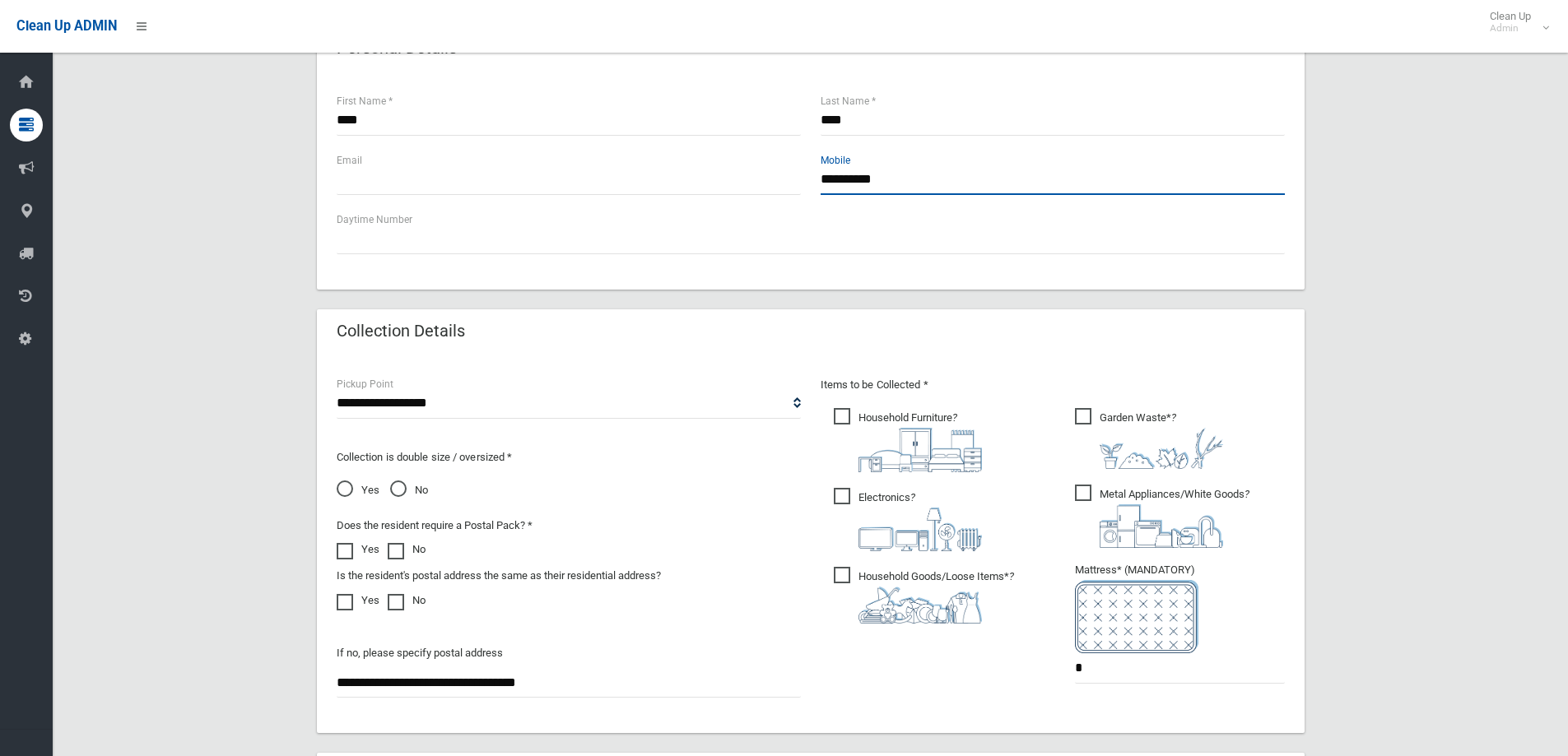
scroll to position [659, 0]
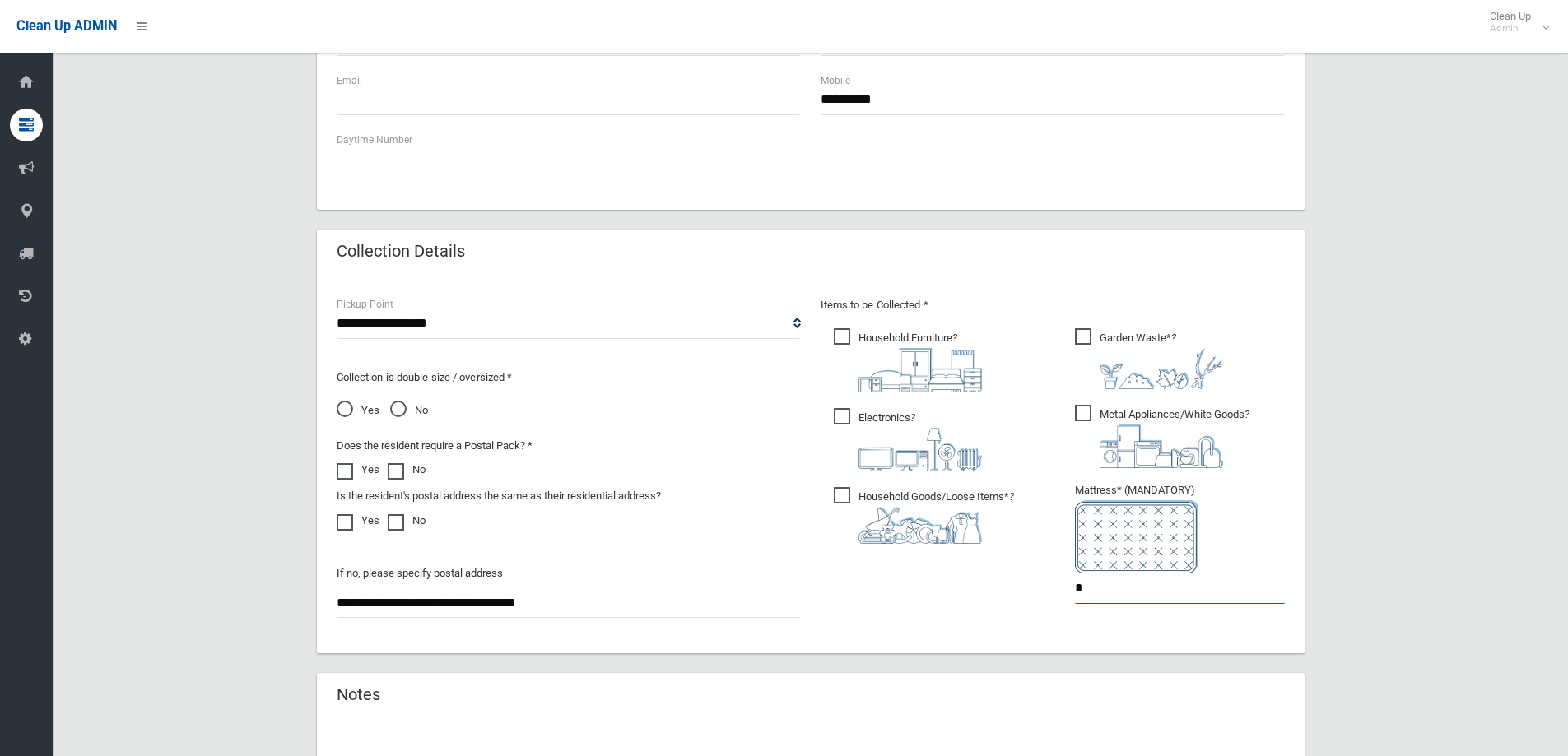
click at [1107, 595] on input "*" at bounding box center [1180, 589] width 210 height 31
type input "*"
click at [838, 331] on span "Household Furniture ?" at bounding box center [907, 360] width 148 height 64
click at [843, 420] on span "Electronics ?" at bounding box center [907, 440] width 148 height 63
click at [843, 497] on span "Household Goods/Loose Items* ?" at bounding box center [924, 515] width 180 height 56
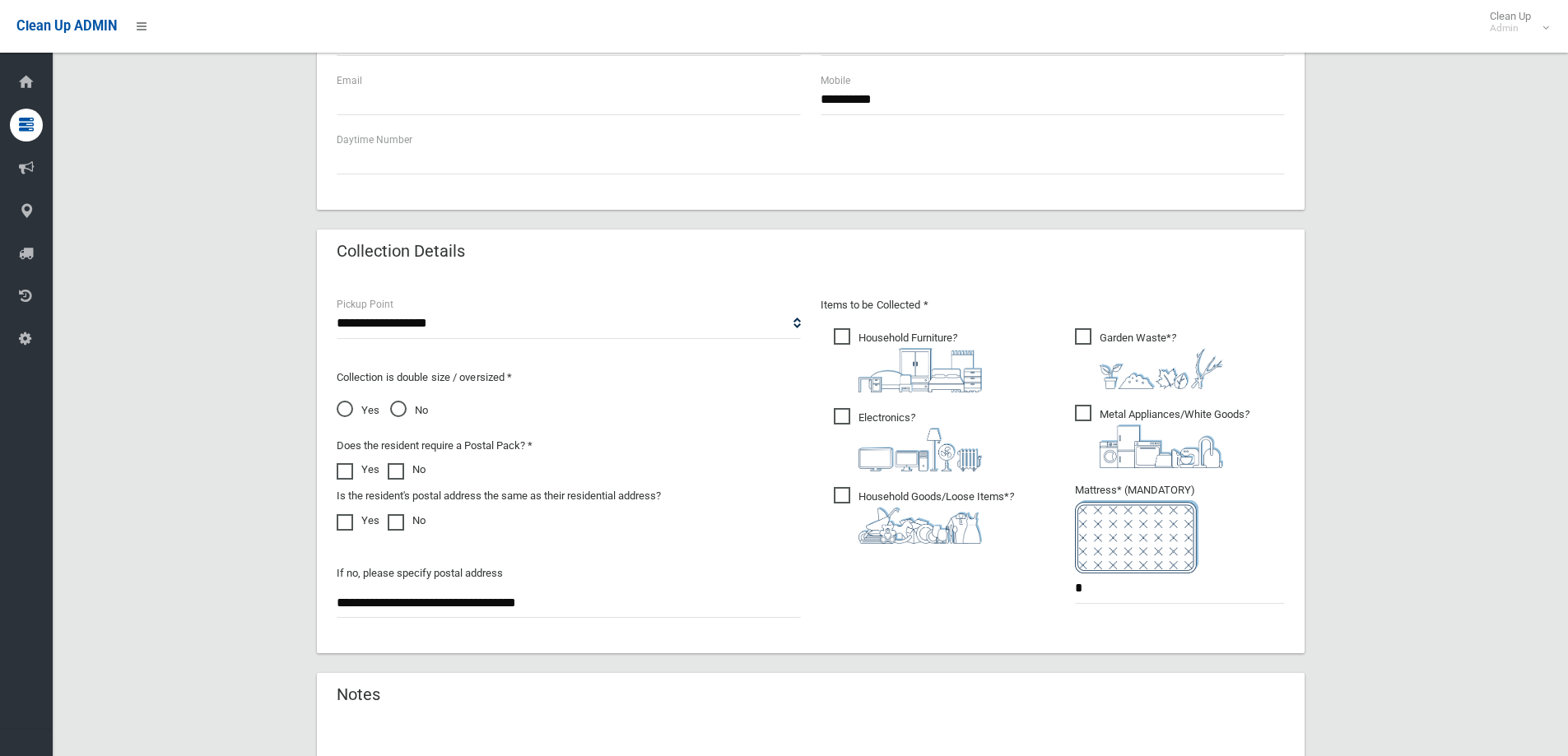
click at [1087, 331] on span "Garden Waste* ?" at bounding box center [1148, 358] width 148 height 61
drag, startPoint x: 1084, startPoint y: 411, endPoint x: 1072, endPoint y: 428, distance: 20.8
click at [1086, 411] on span "Metal Appliances/White Goods ?" at bounding box center [1162, 437] width 174 height 63
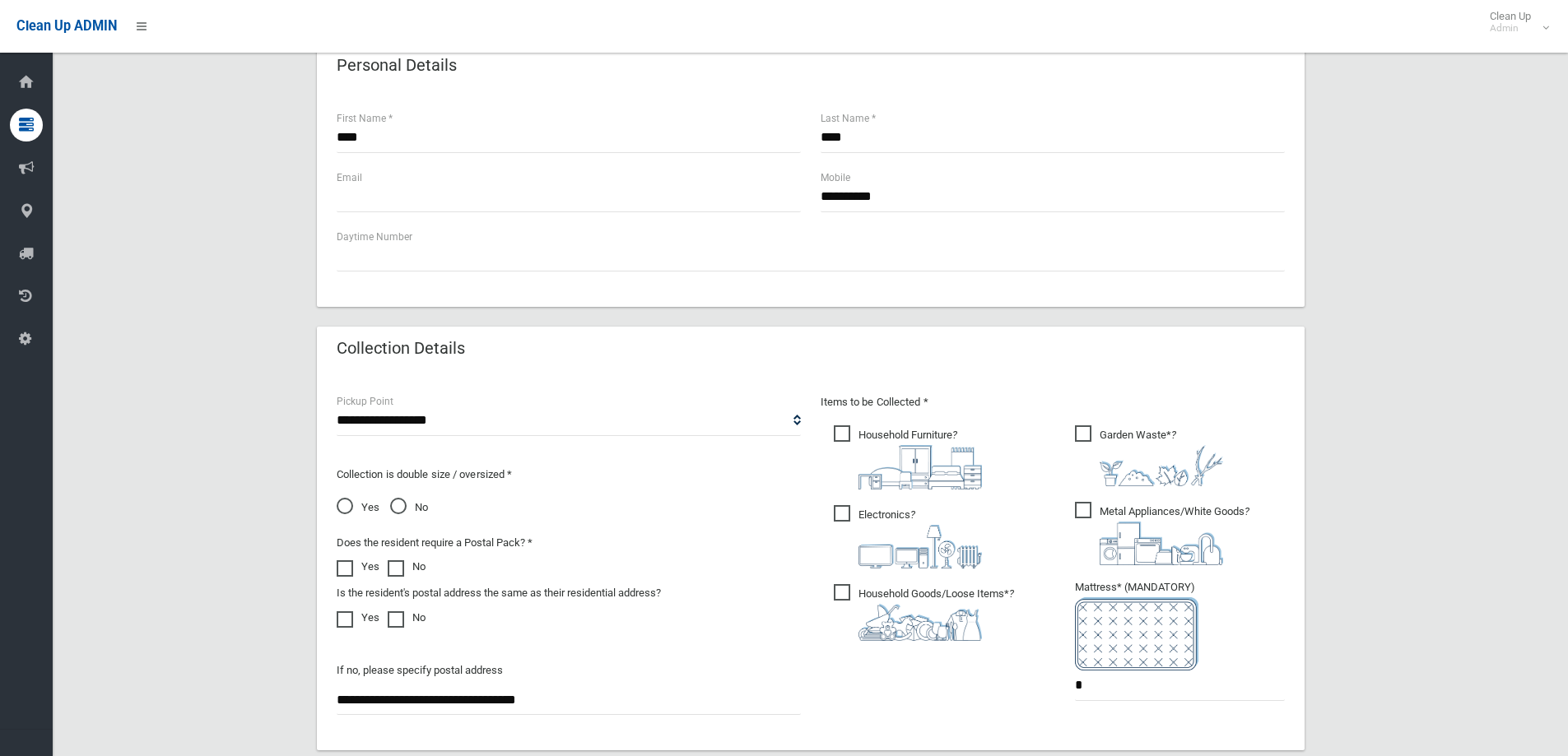
scroll to position [790, 0]
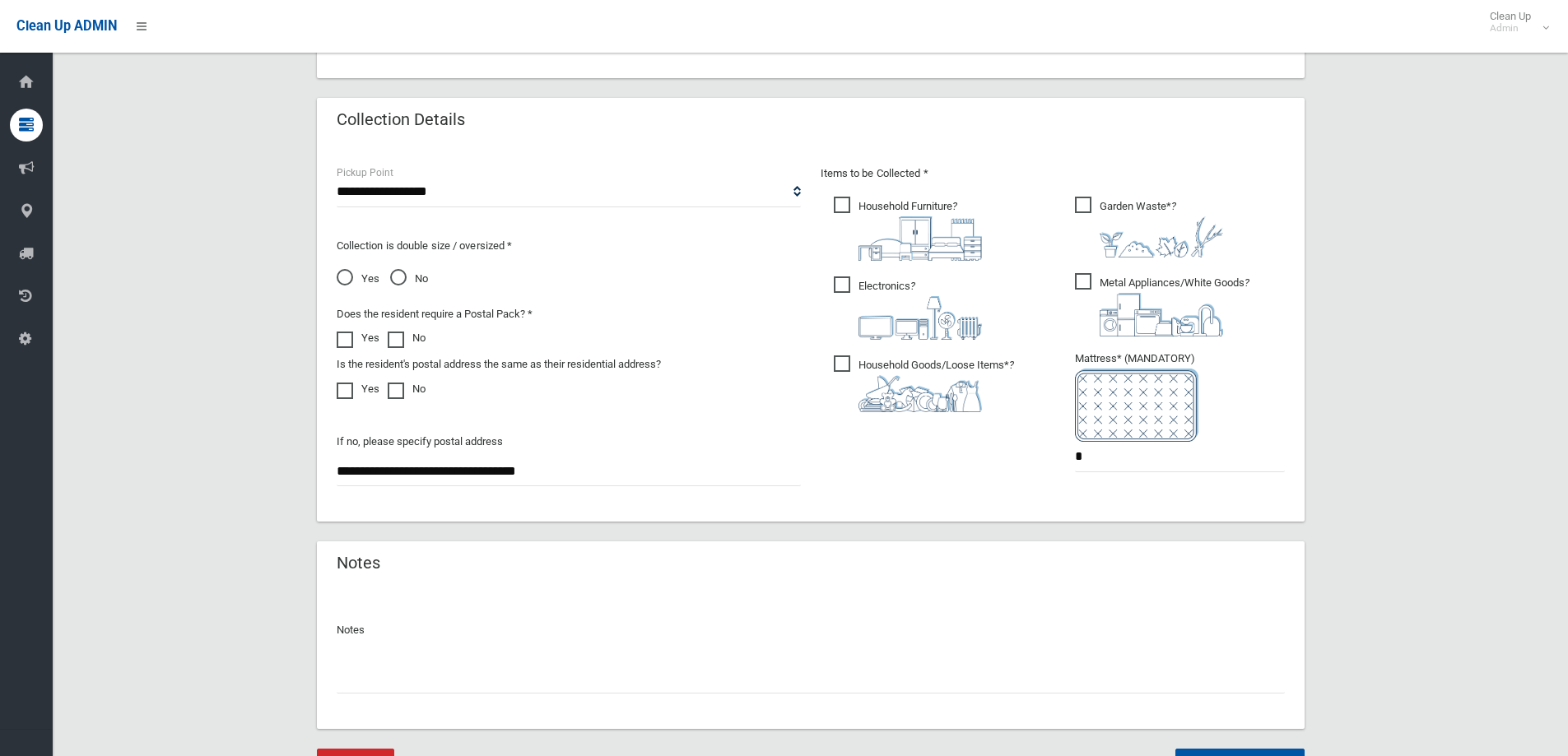
click at [352, 677] on input "text" at bounding box center [811, 679] width 948 height 31
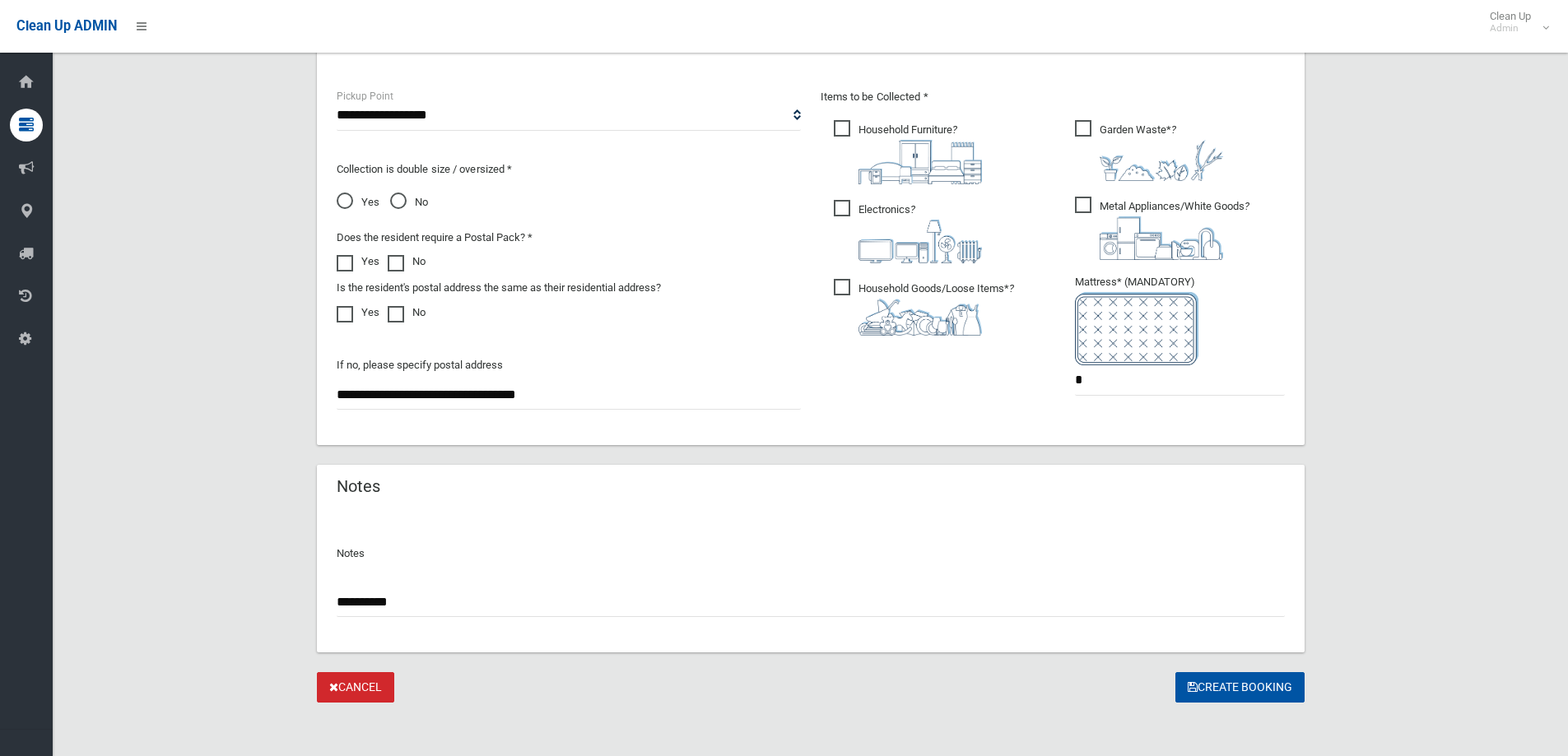
scroll to position [872, 0]
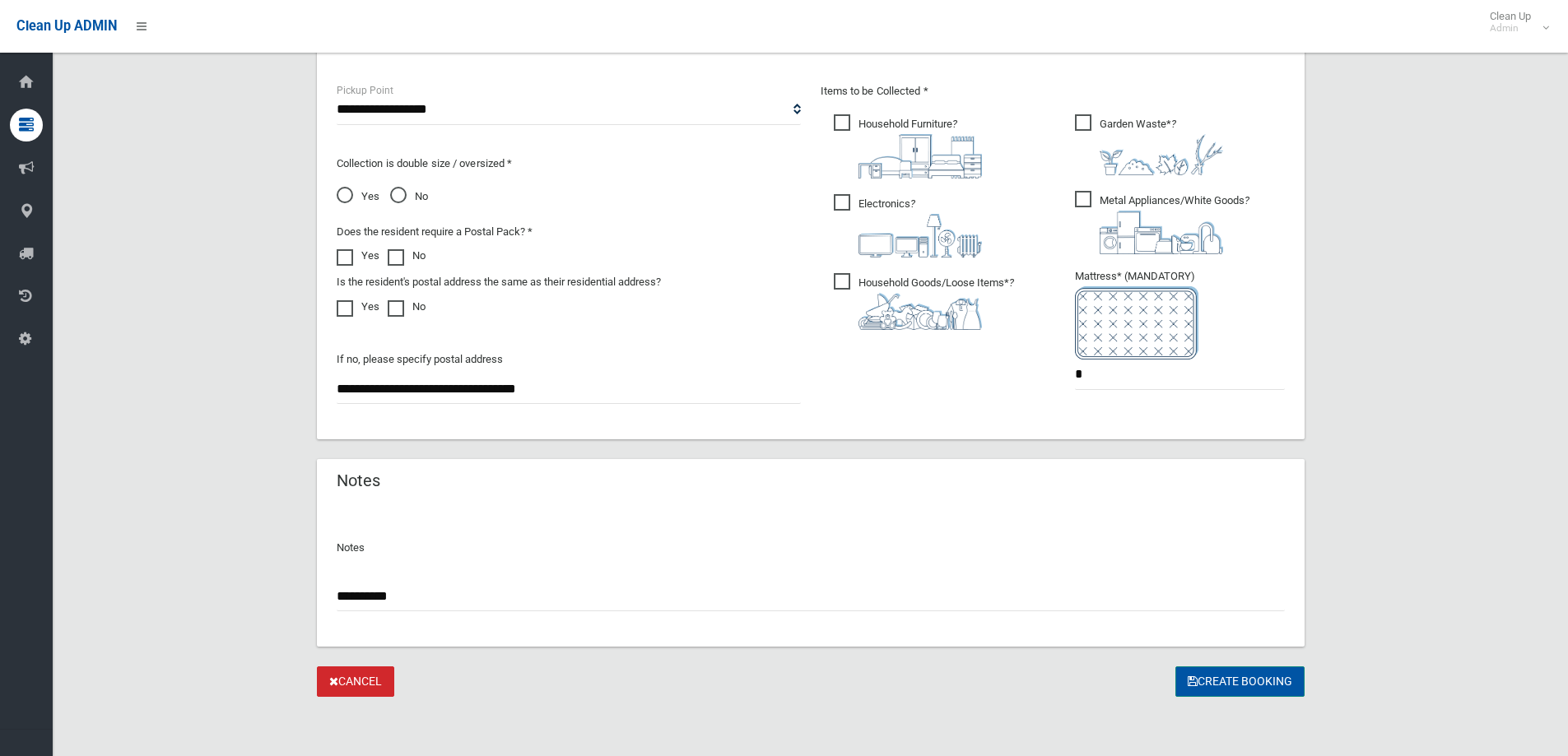
type input "*********"
click at [1228, 682] on button "Create Booking" at bounding box center [1240, 682] width 129 height 31
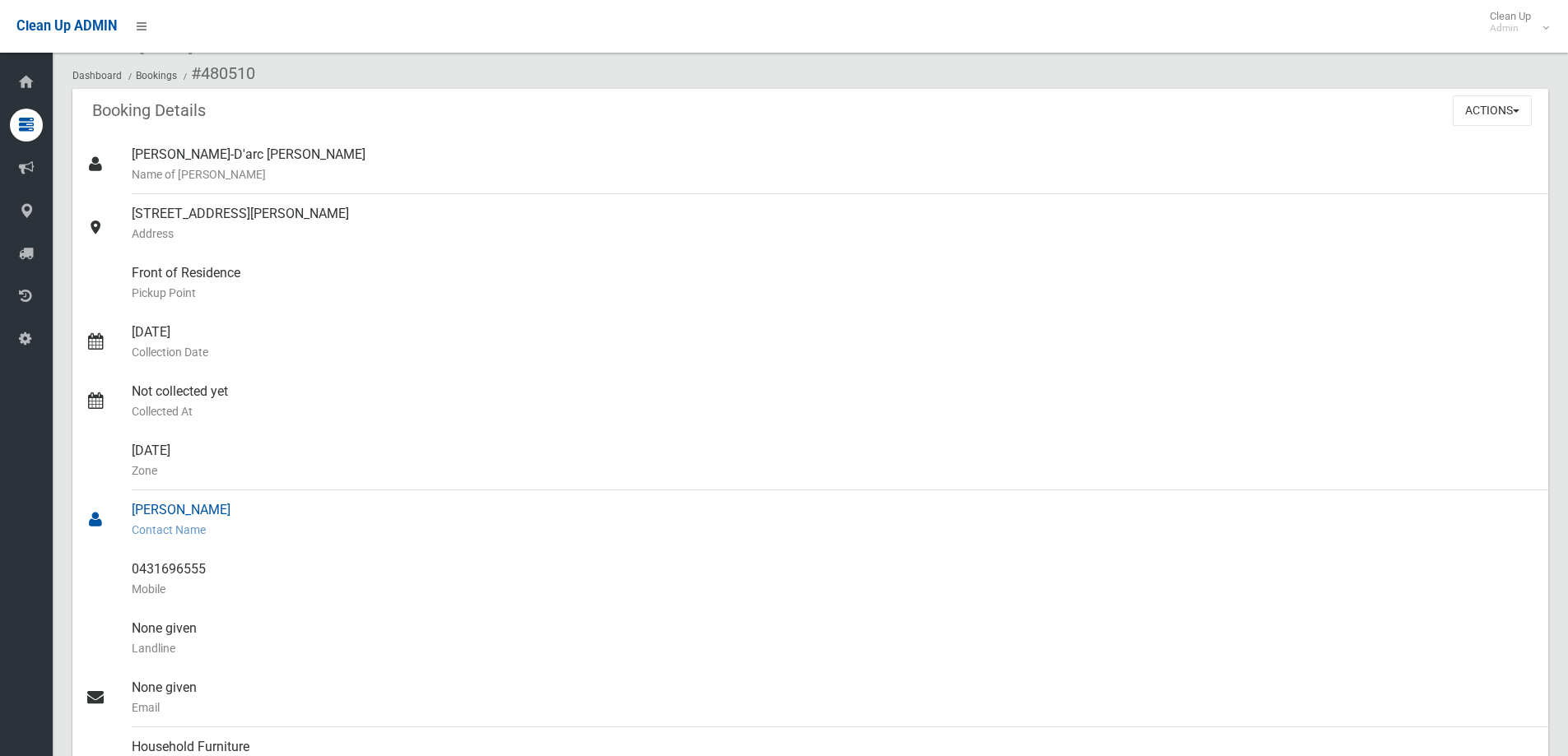
scroll to position [165, 0]
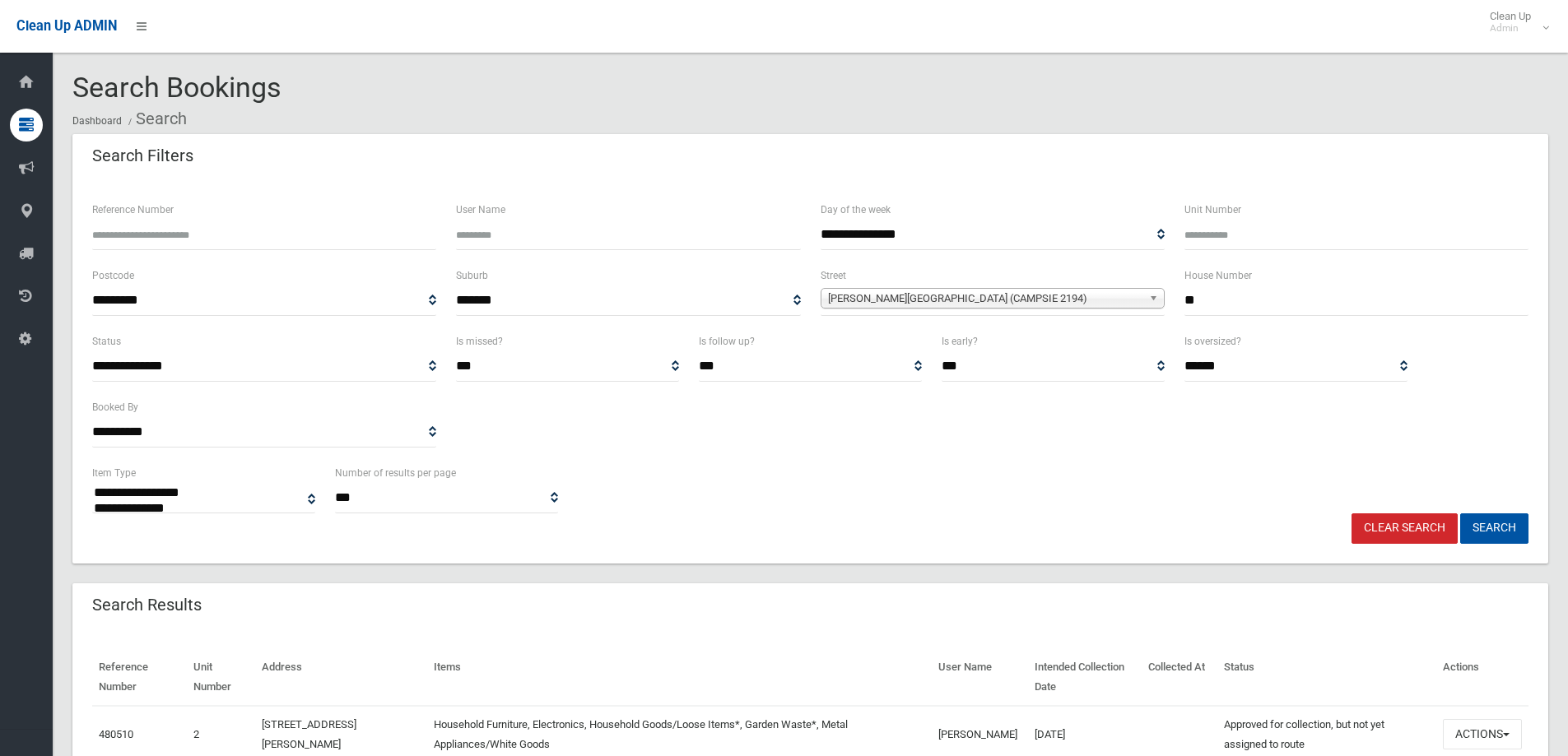
select select
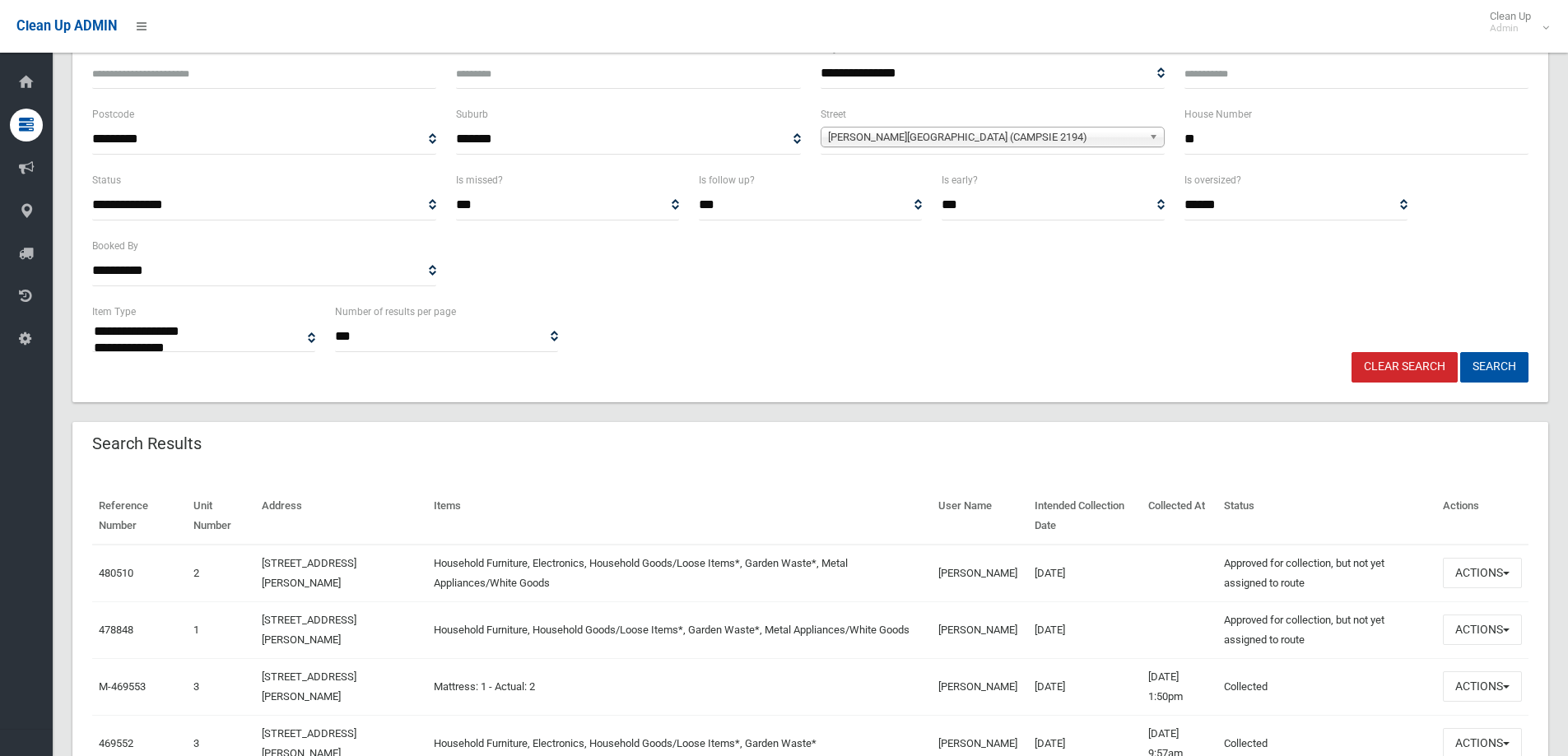
scroll to position [165, 0]
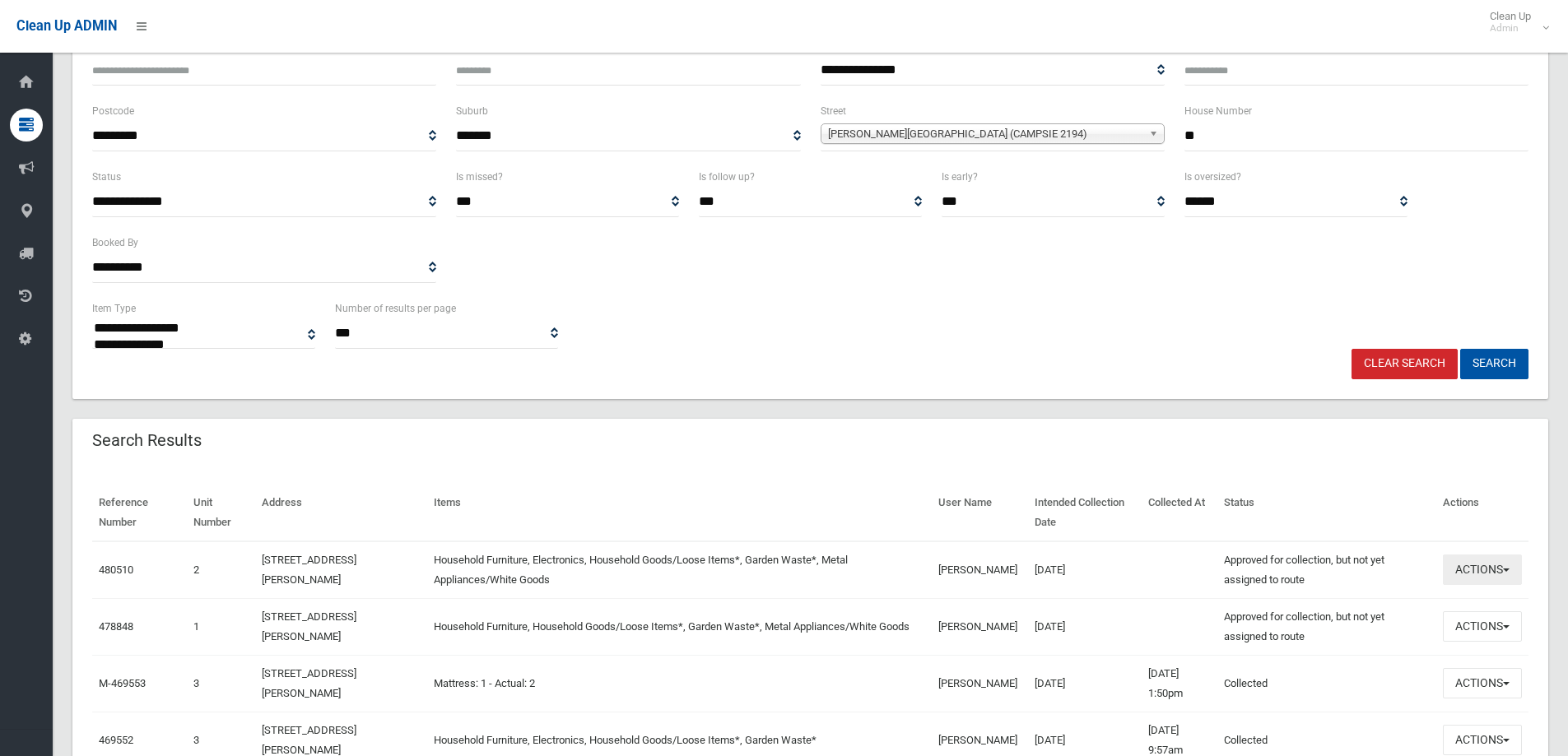
click at [1477, 574] on button "Actions" at bounding box center [1483, 570] width 79 height 31
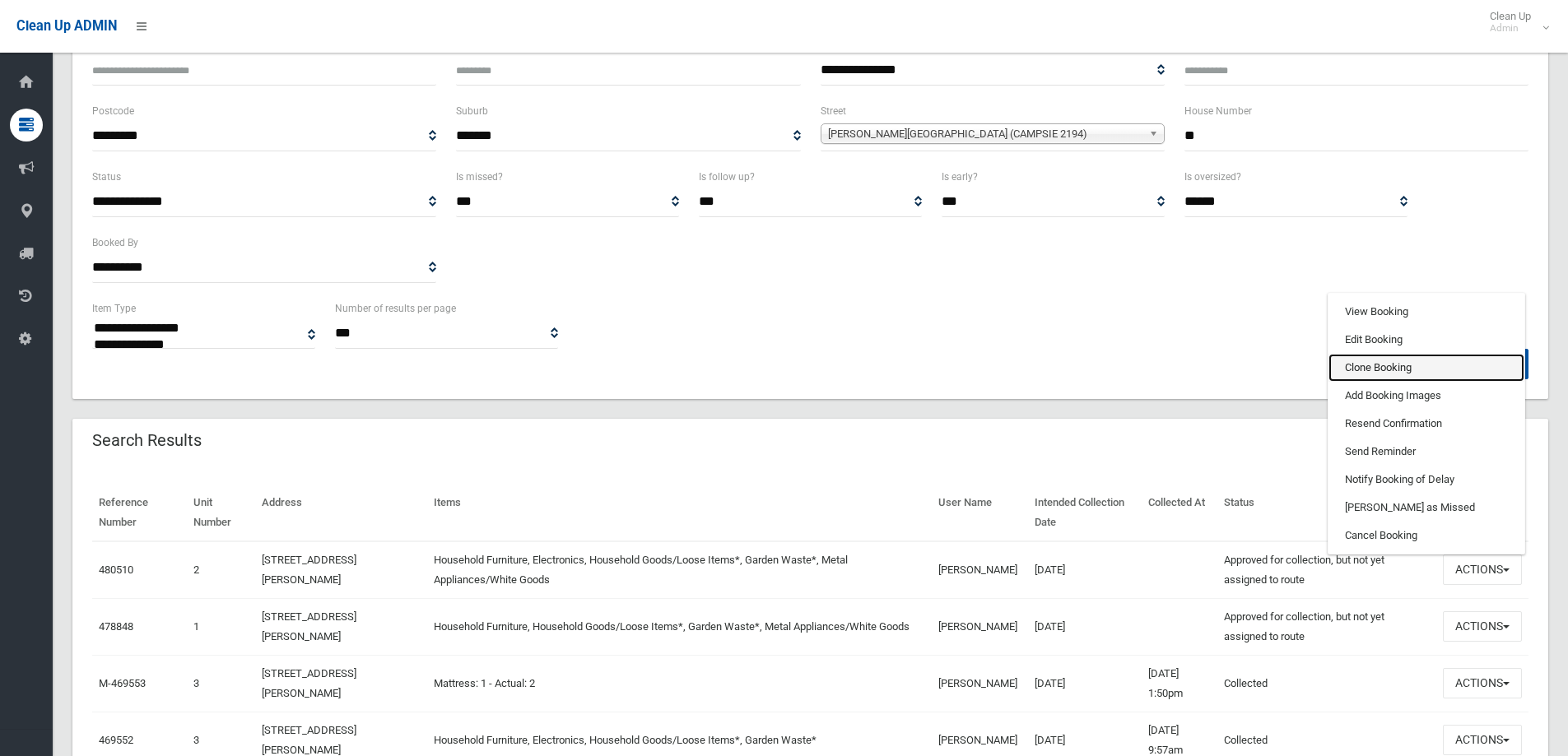
click at [1371, 366] on link "Clone Booking" at bounding box center [1426, 367] width 196 height 28
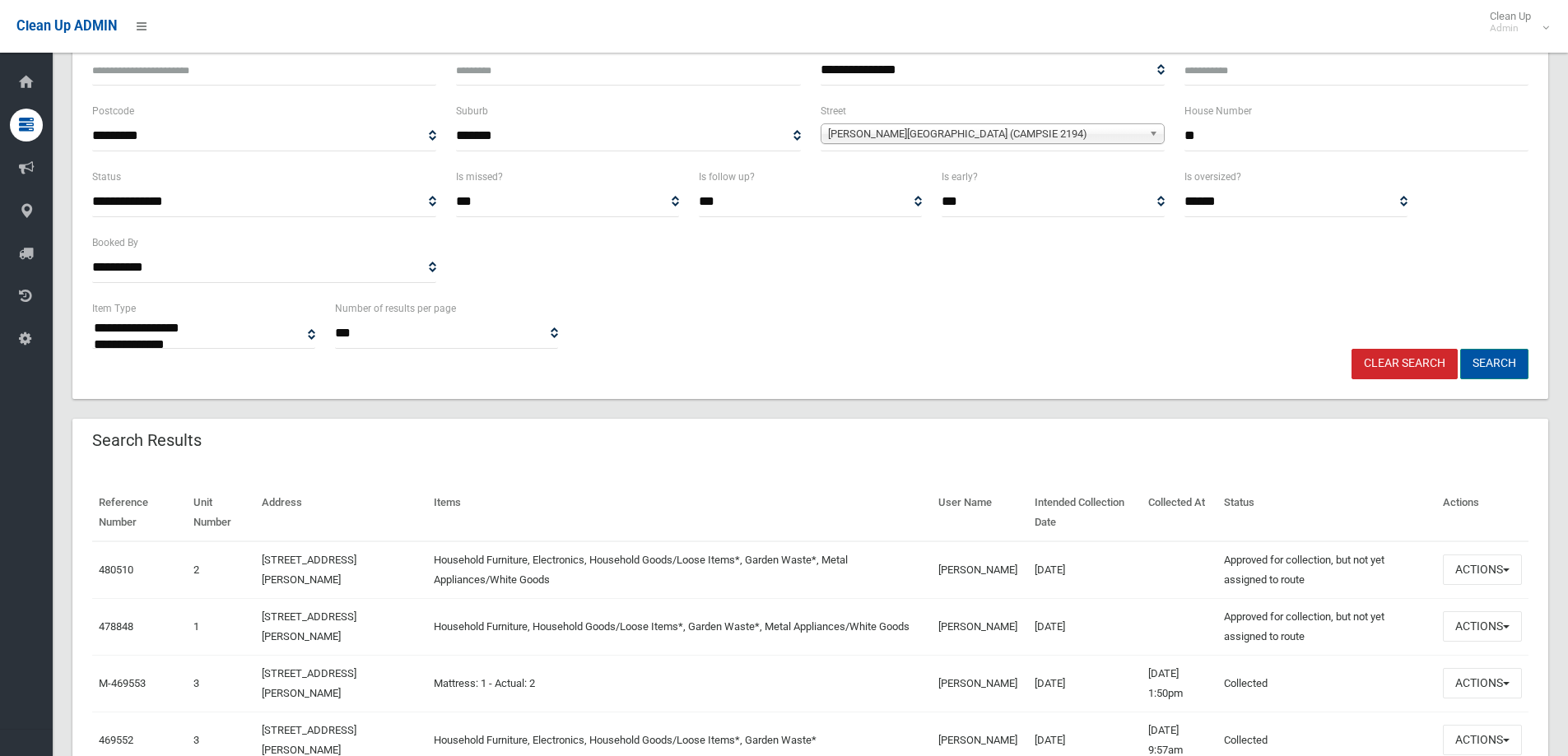
click at [1487, 359] on button "Search" at bounding box center [1495, 365] width 68 height 31
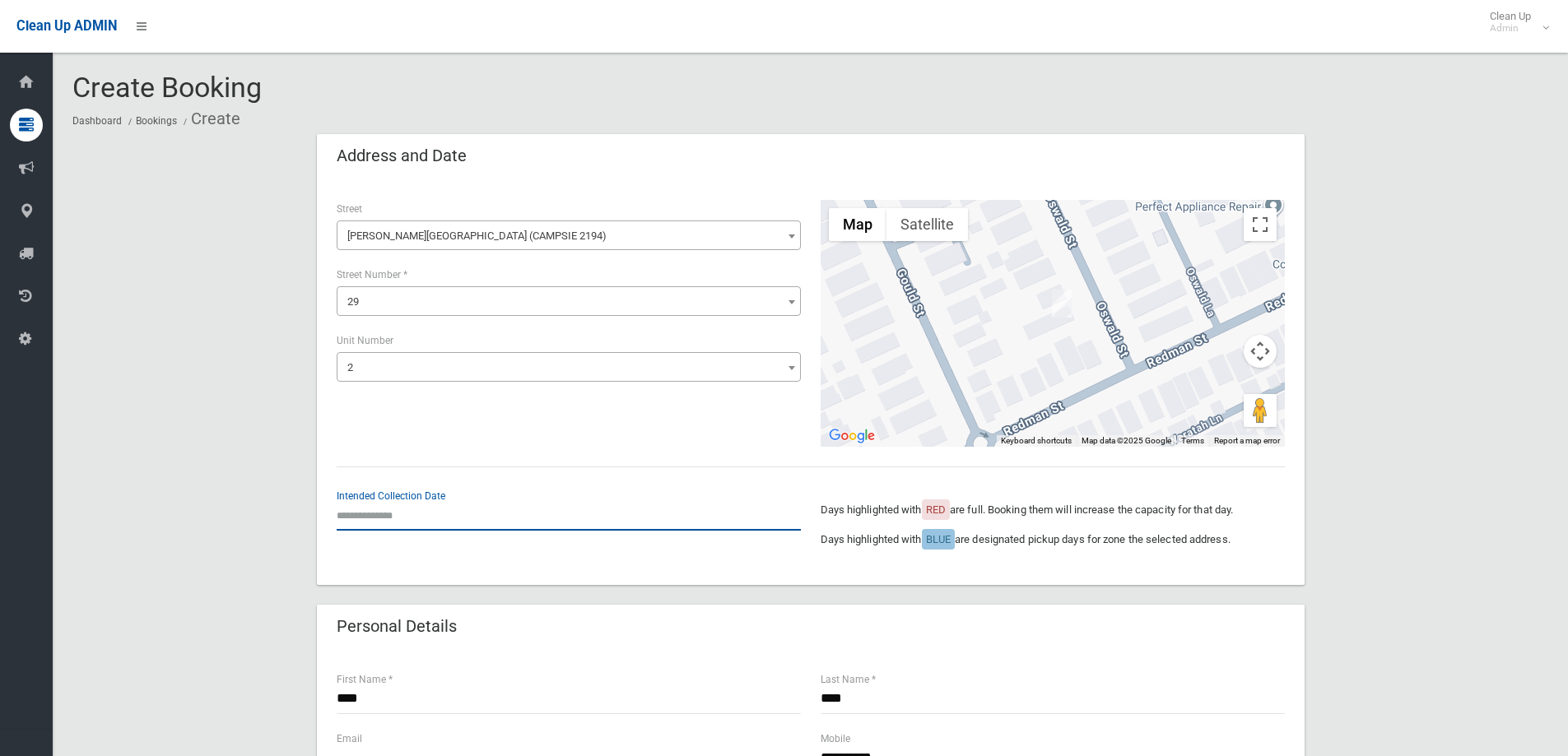
click at [369, 514] on input "text" at bounding box center [568, 516] width 464 height 31
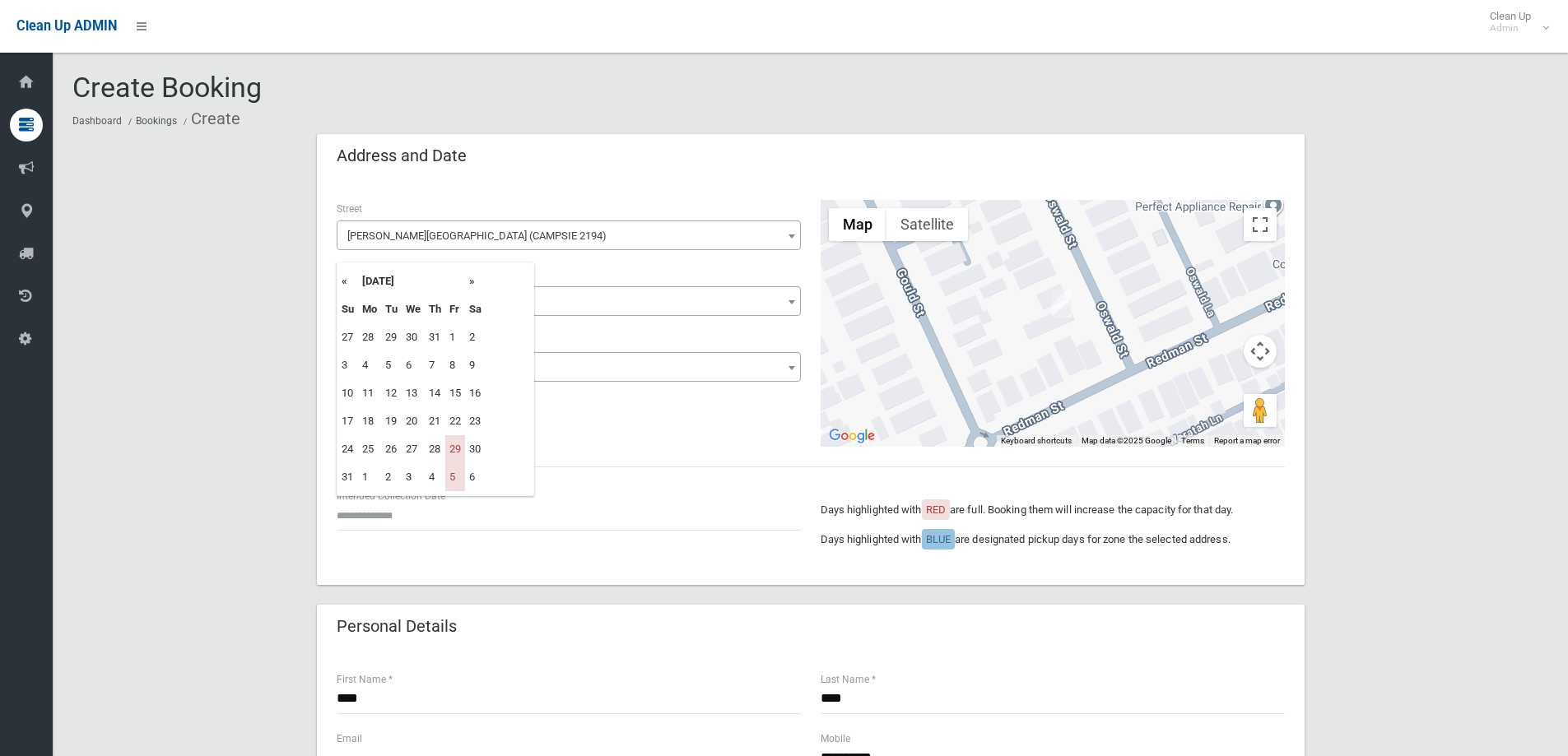
click at [473, 283] on th "»" at bounding box center [475, 281] width 21 height 28
click at [460, 425] on td "26" at bounding box center [455, 421] width 20 height 28
type input "**********"
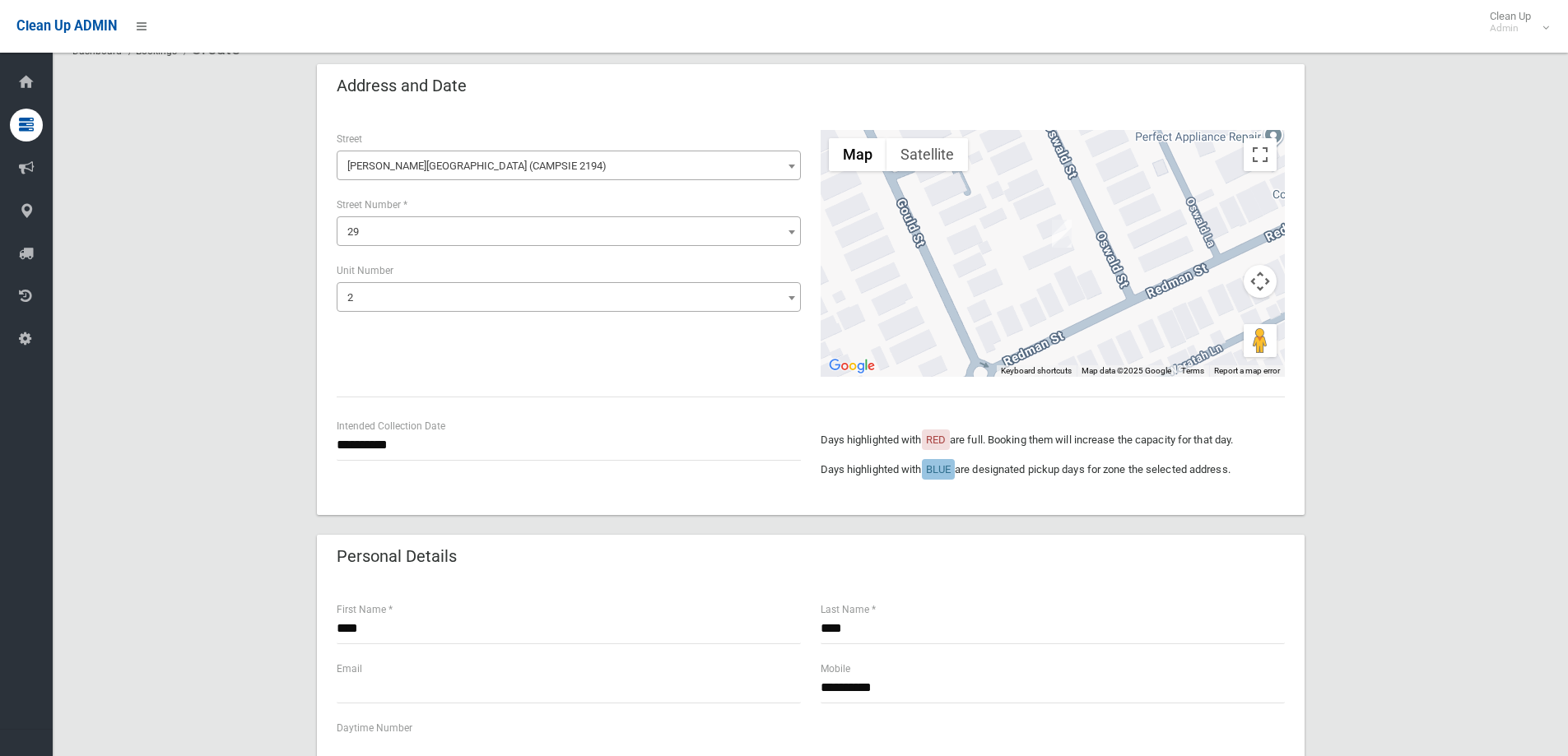
scroll to position [165, 0]
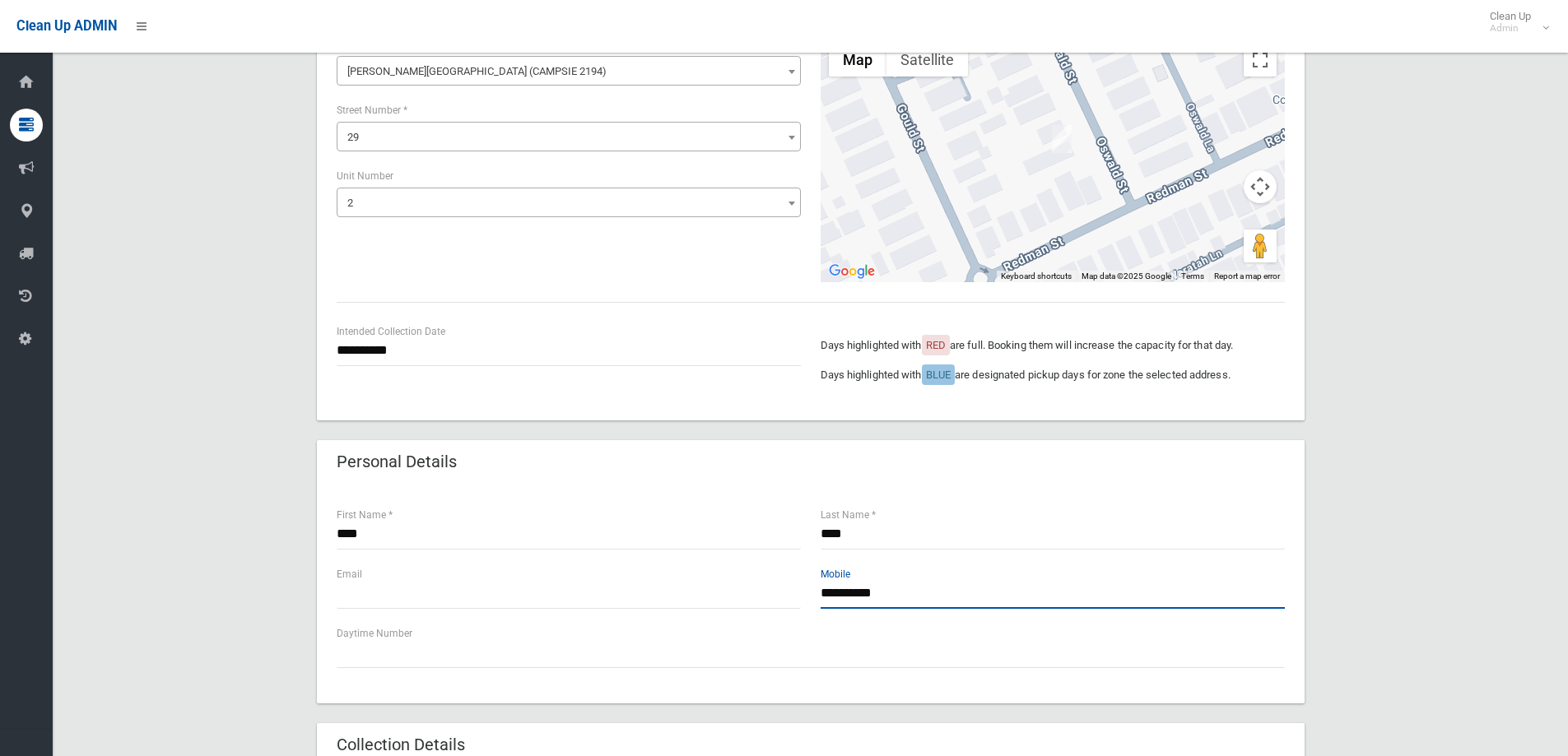
click at [907, 597] on input "**********" at bounding box center [1053, 594] width 464 height 31
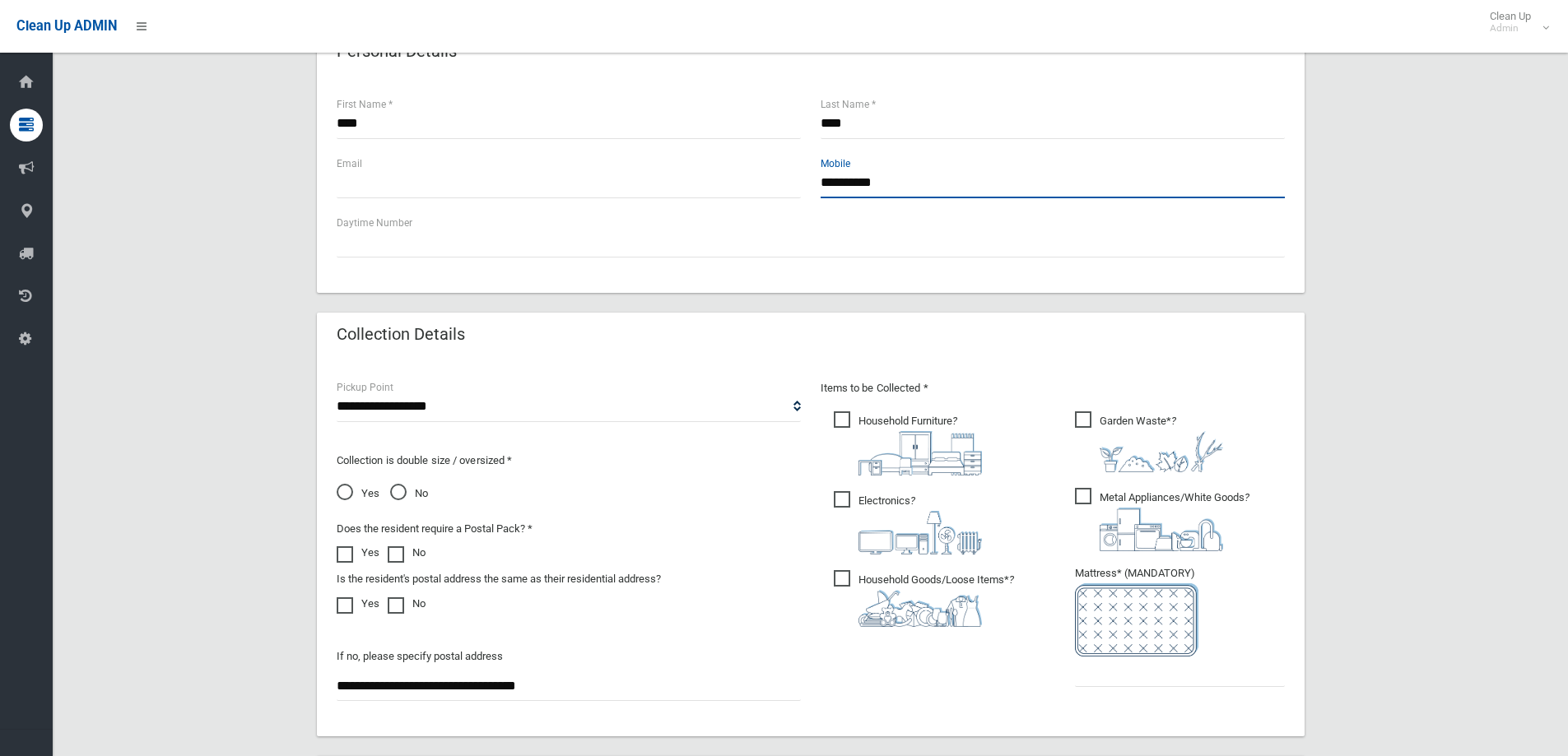
scroll to position [576, 0]
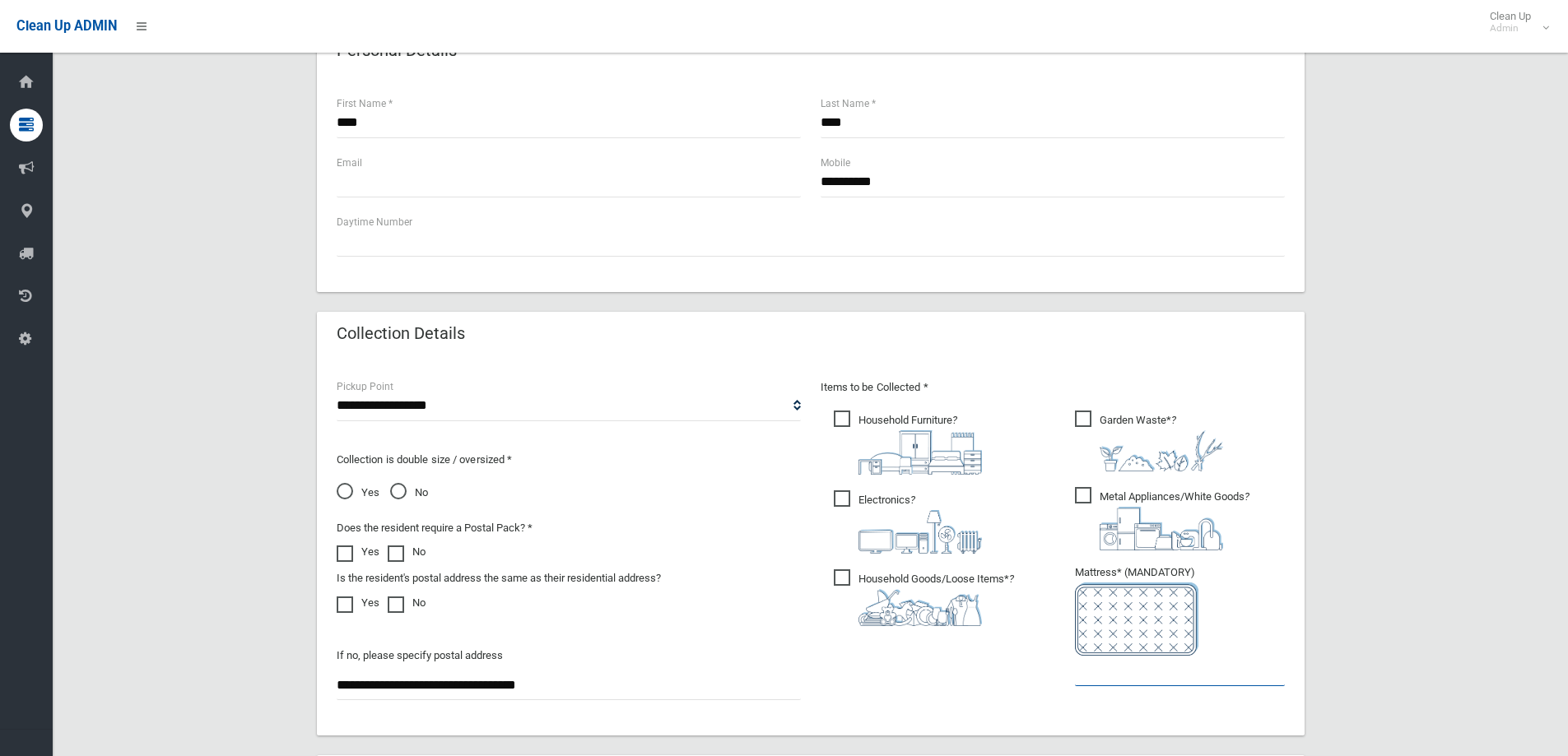
click at [1116, 671] on input "text" at bounding box center [1180, 671] width 210 height 31
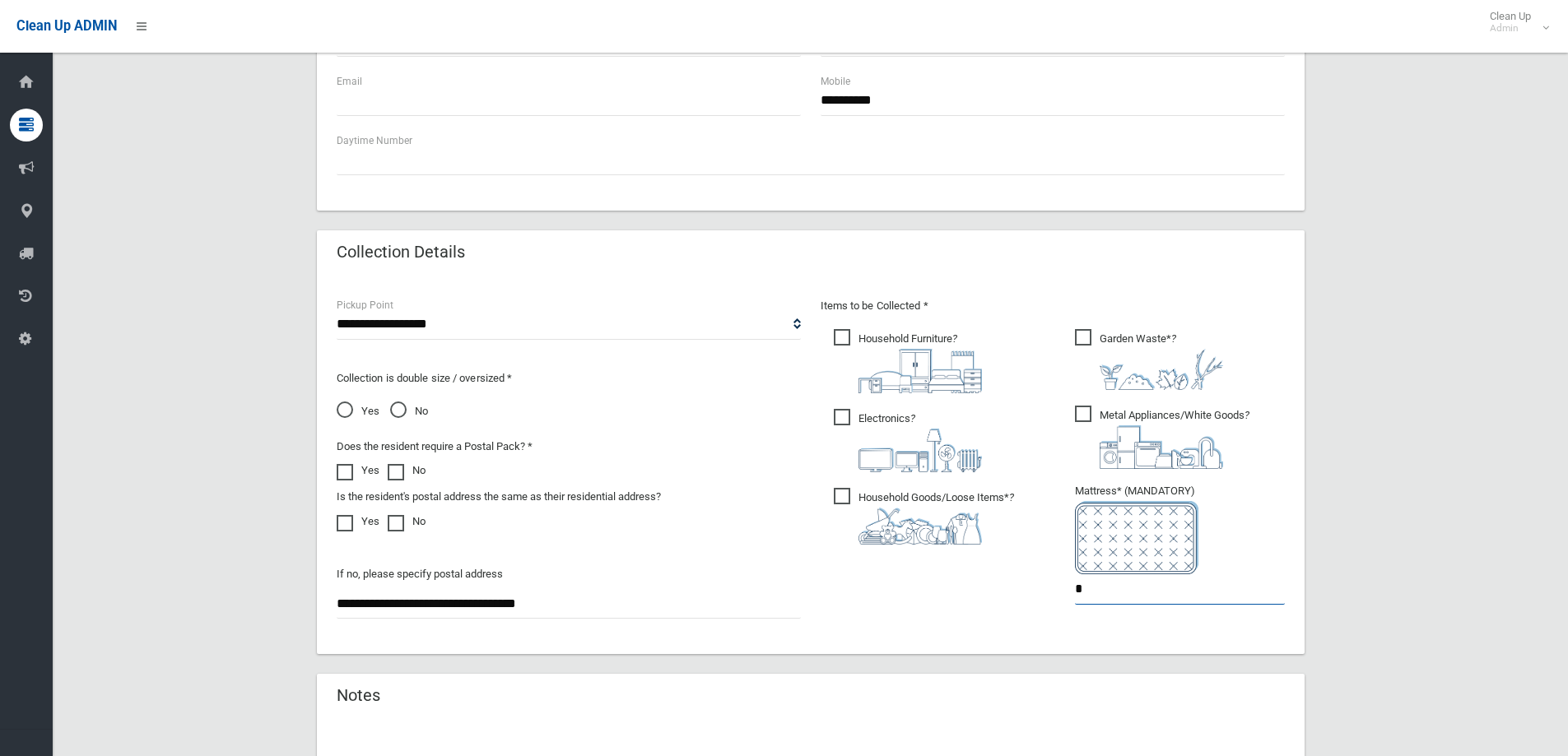
scroll to position [823, 0]
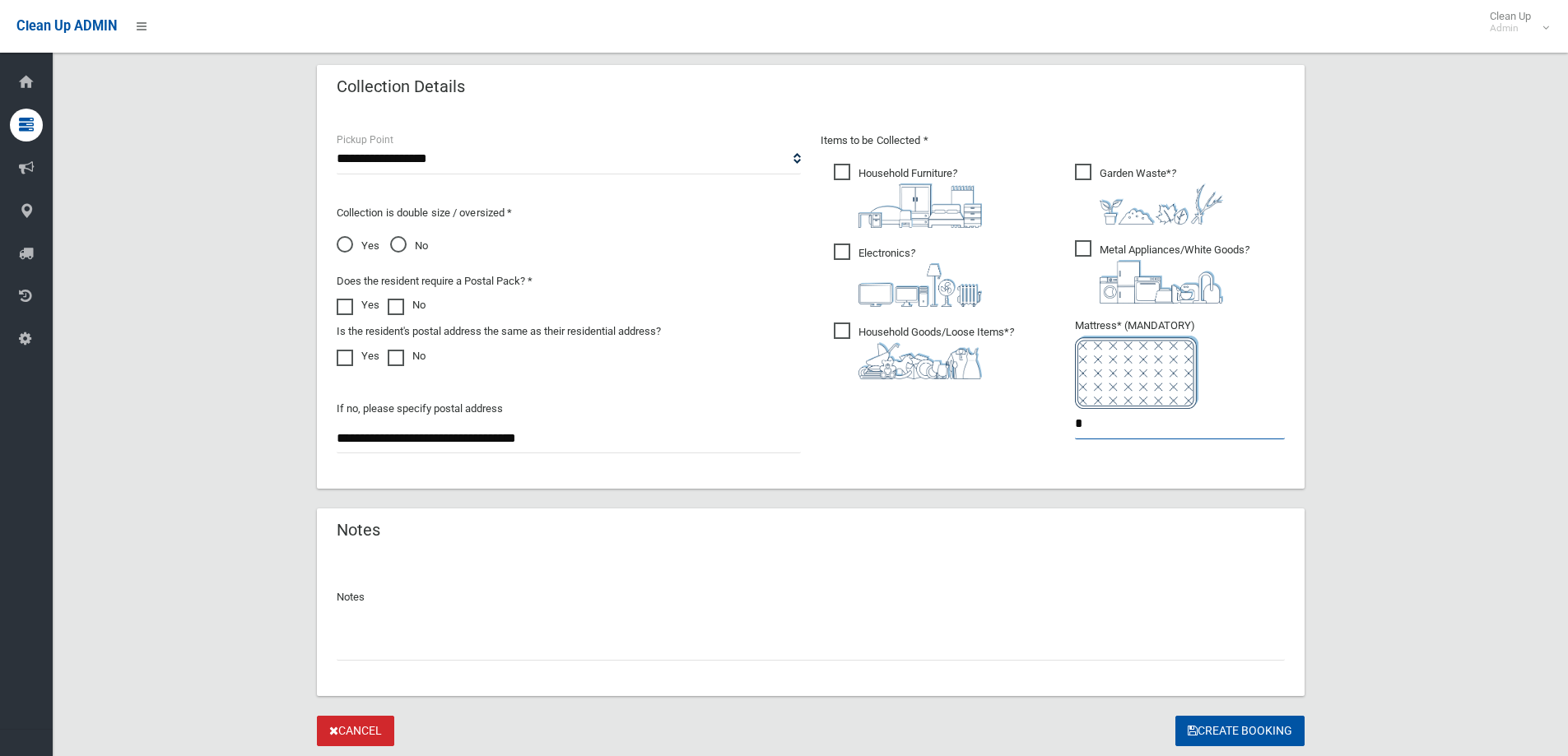
type input "*"
click at [349, 642] on input "text" at bounding box center [811, 646] width 948 height 31
type input "**********"
click at [1216, 732] on button "Create Booking" at bounding box center [1240, 731] width 129 height 31
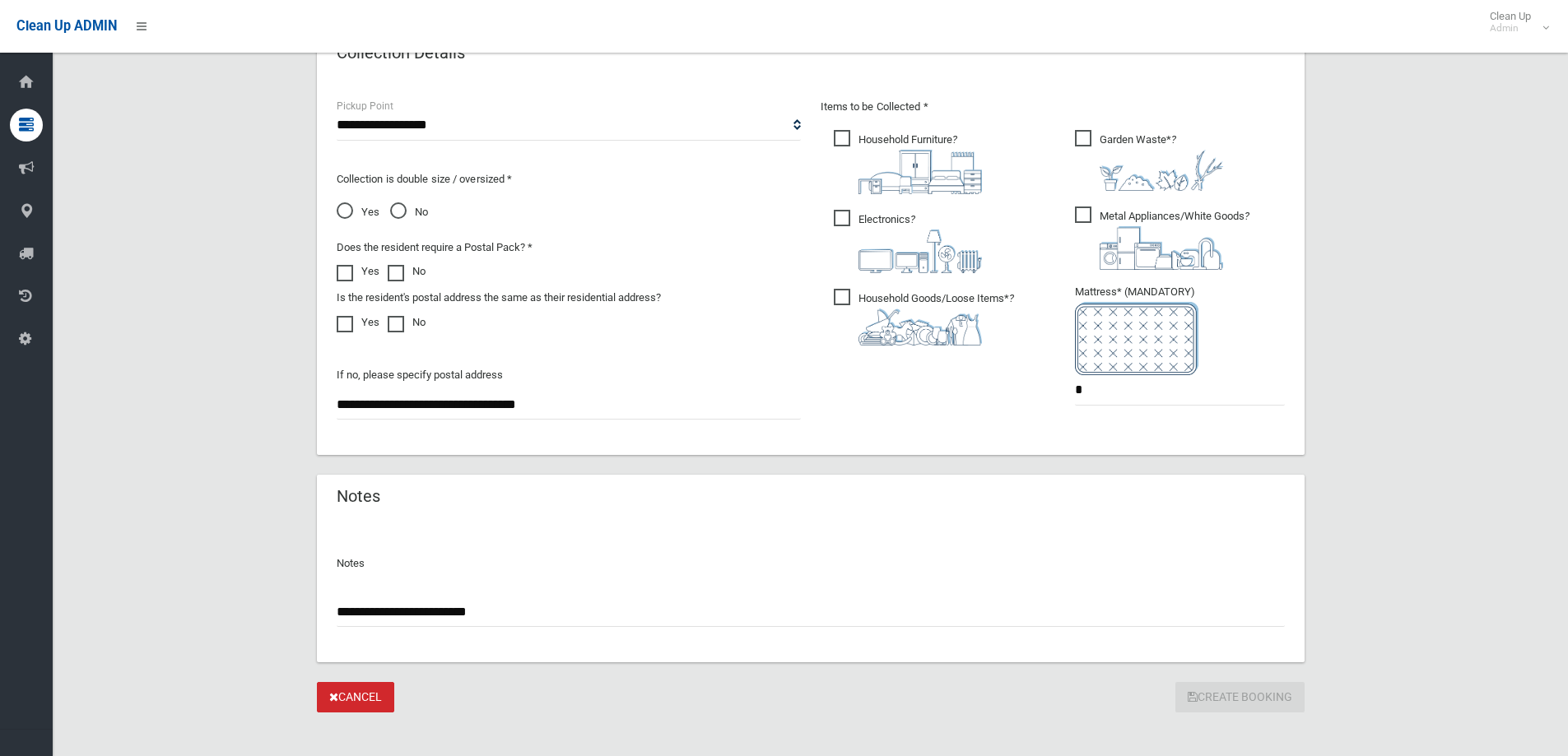
scroll to position [872, 0]
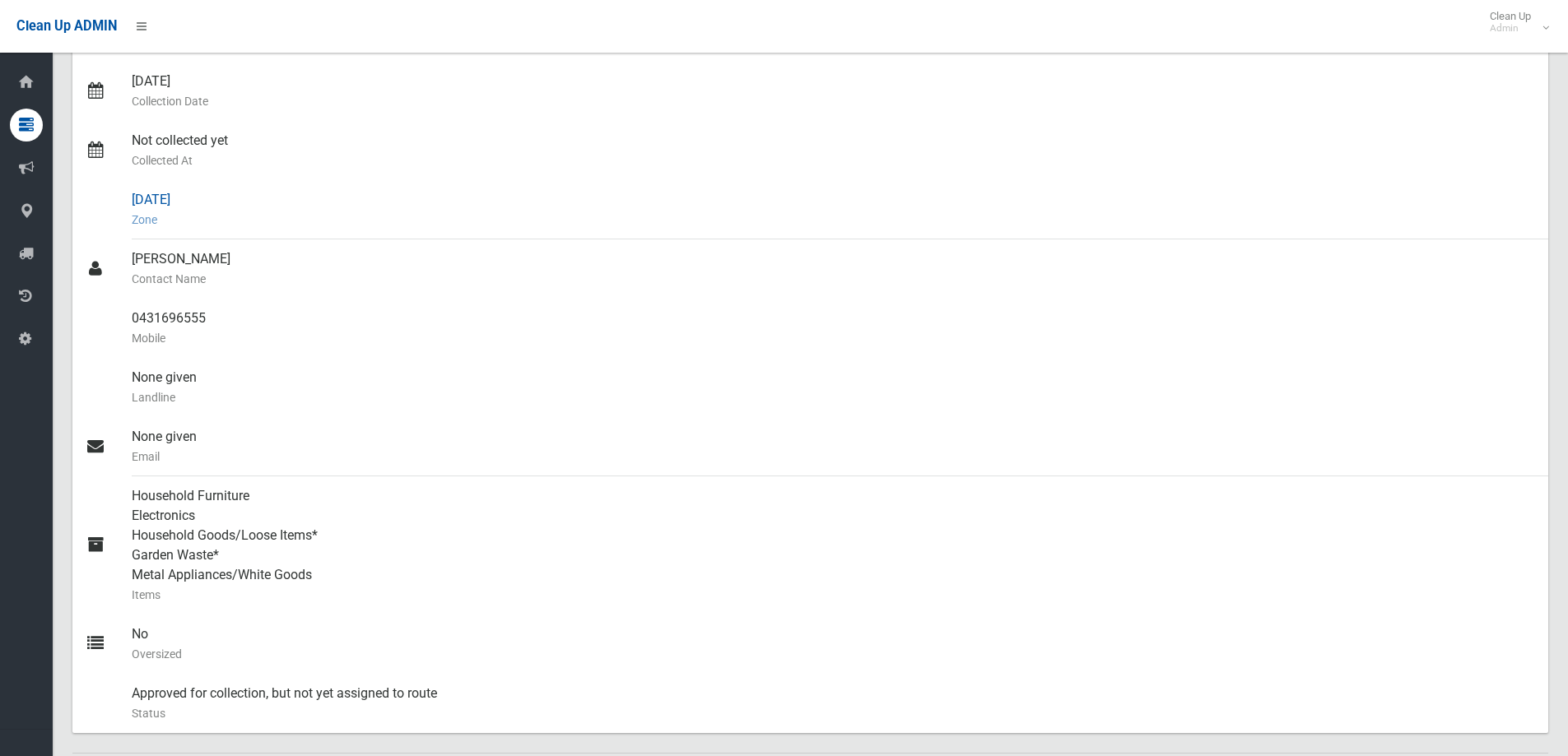
scroll to position [329, 0]
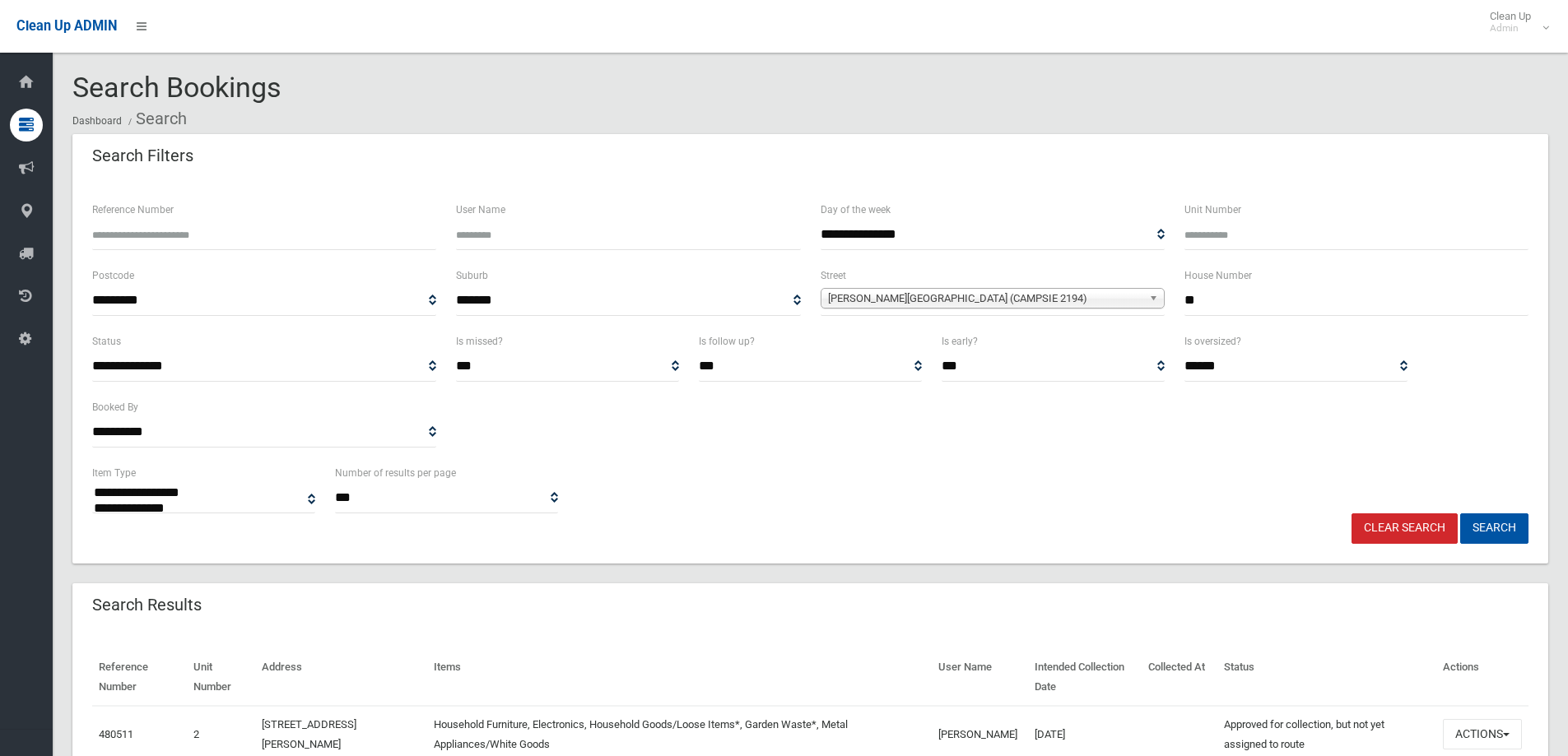
select select
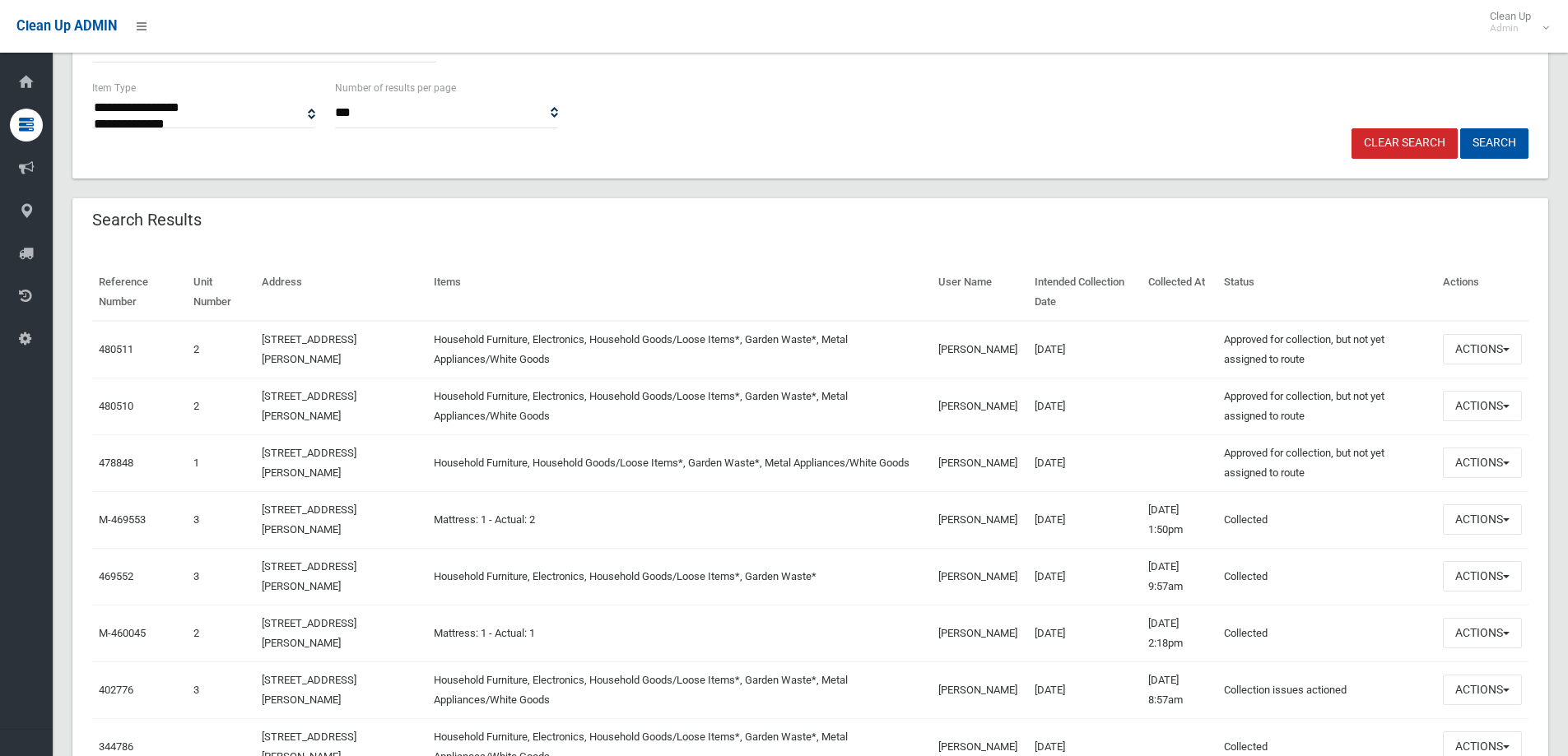
scroll to position [412, 0]
